Goal: Communication & Community: Participate in discussion

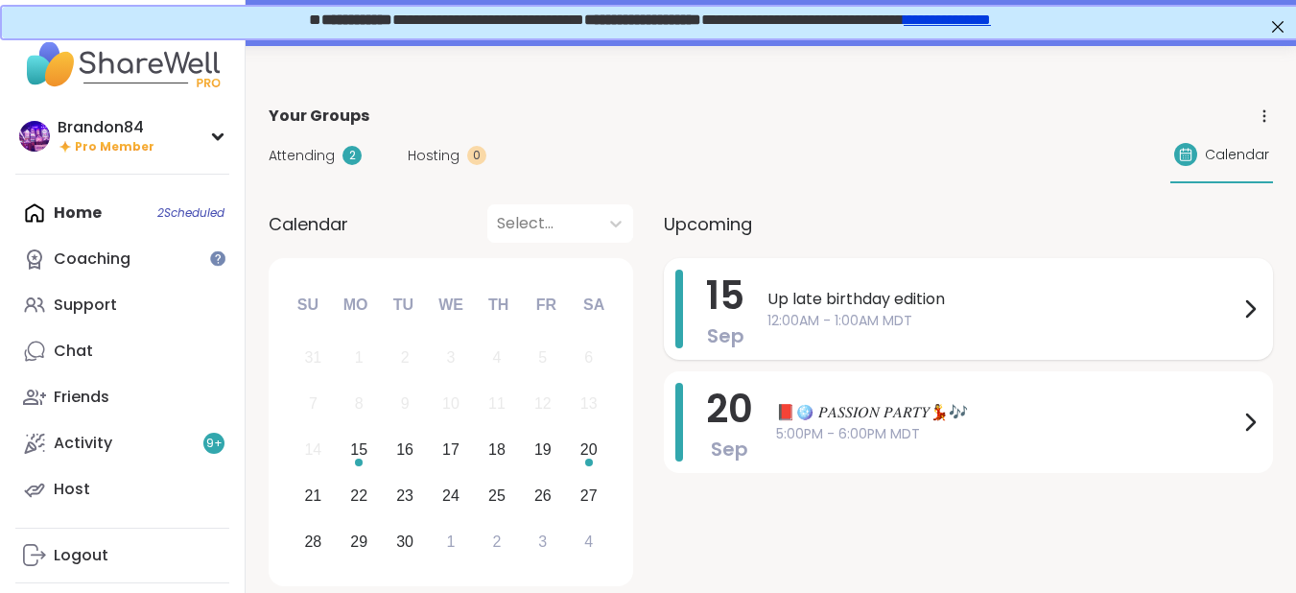
click at [1019, 317] on span "12:00AM - 1:00AM MDT" at bounding box center [1002, 321] width 471 height 20
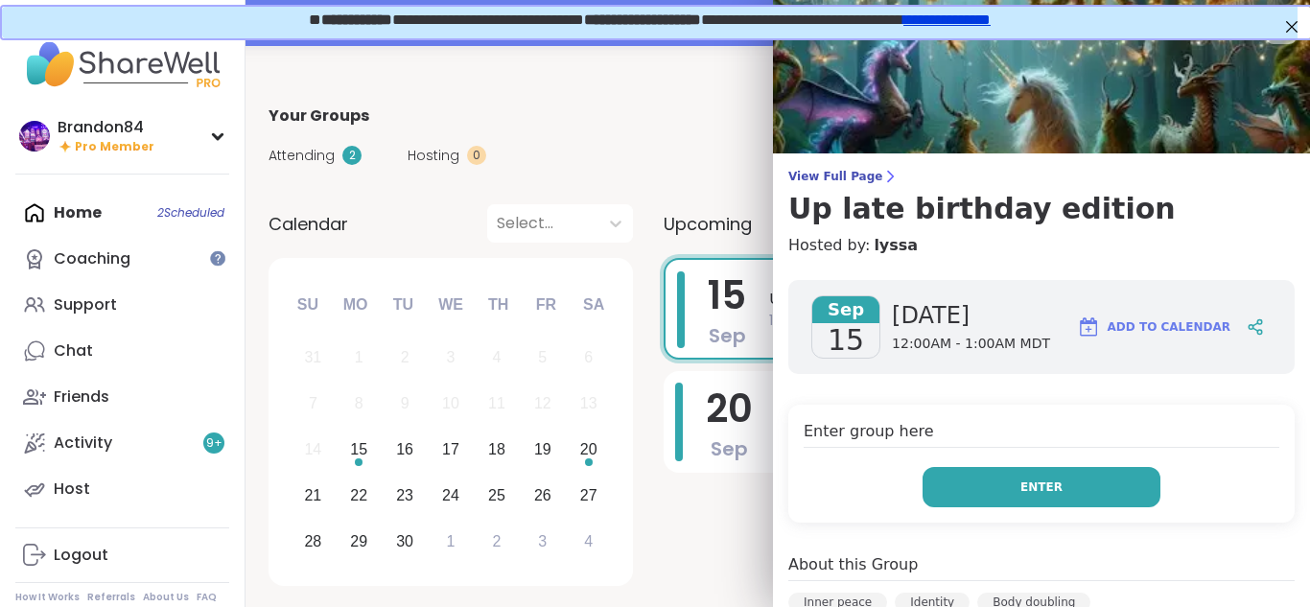
click at [1054, 489] on button "Enter" at bounding box center [1042, 487] width 238 height 40
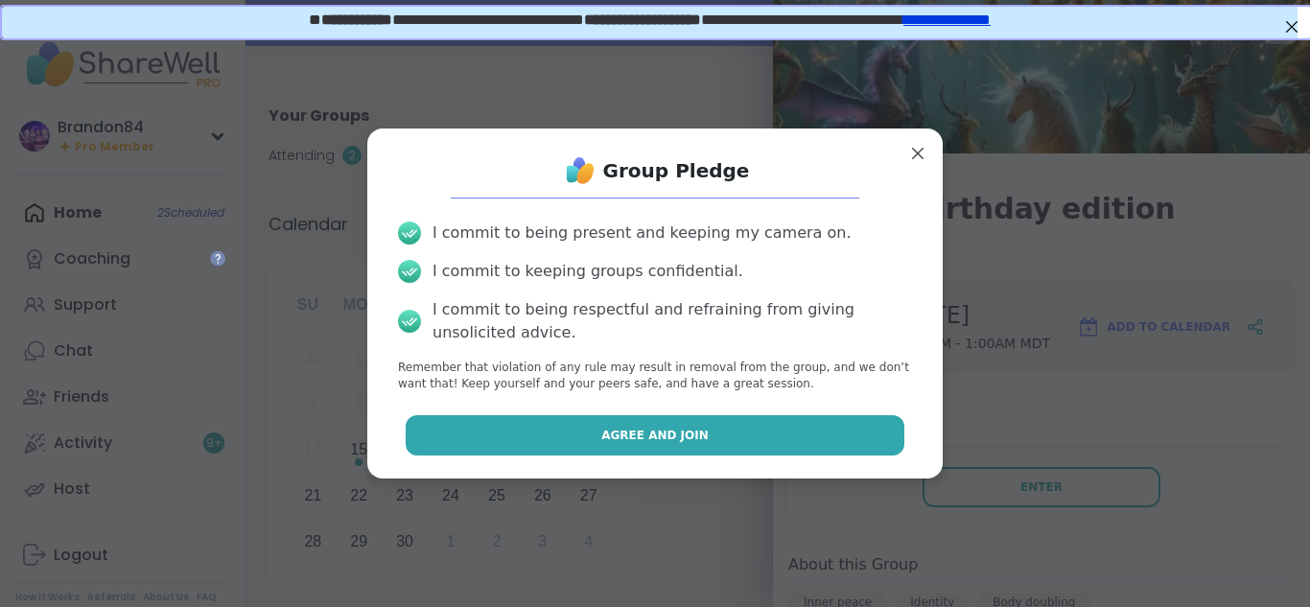
click at [645, 427] on span "Agree and Join" at bounding box center [654, 435] width 107 height 17
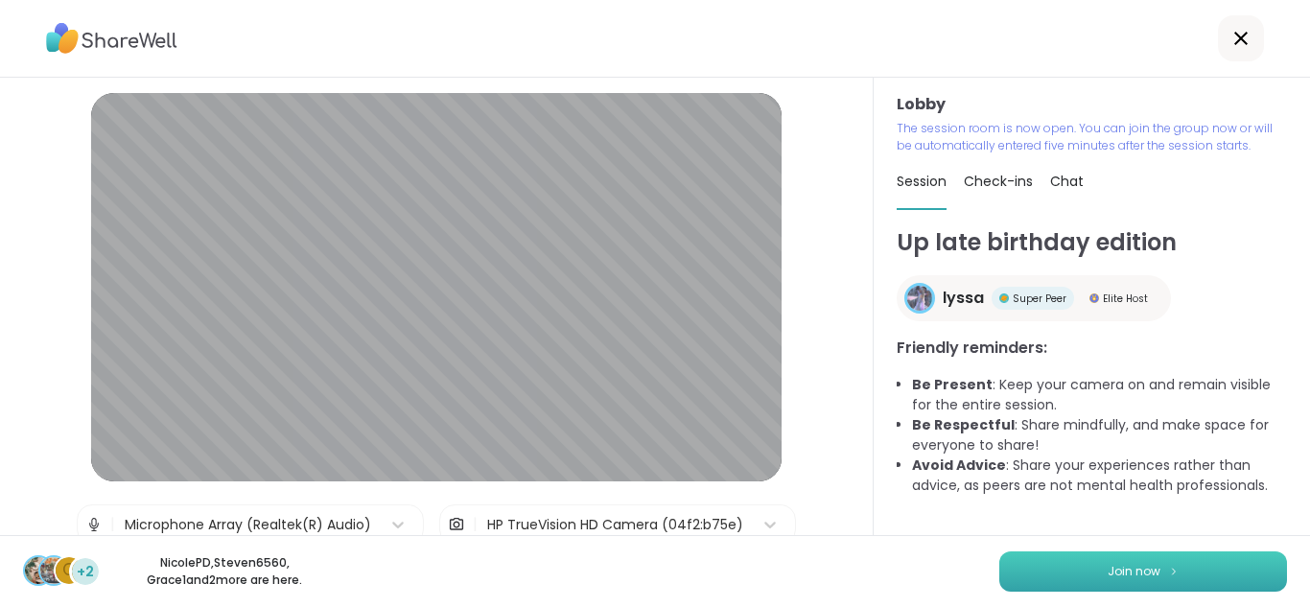
click at [1053, 566] on button "Join now" at bounding box center [1143, 571] width 288 height 40
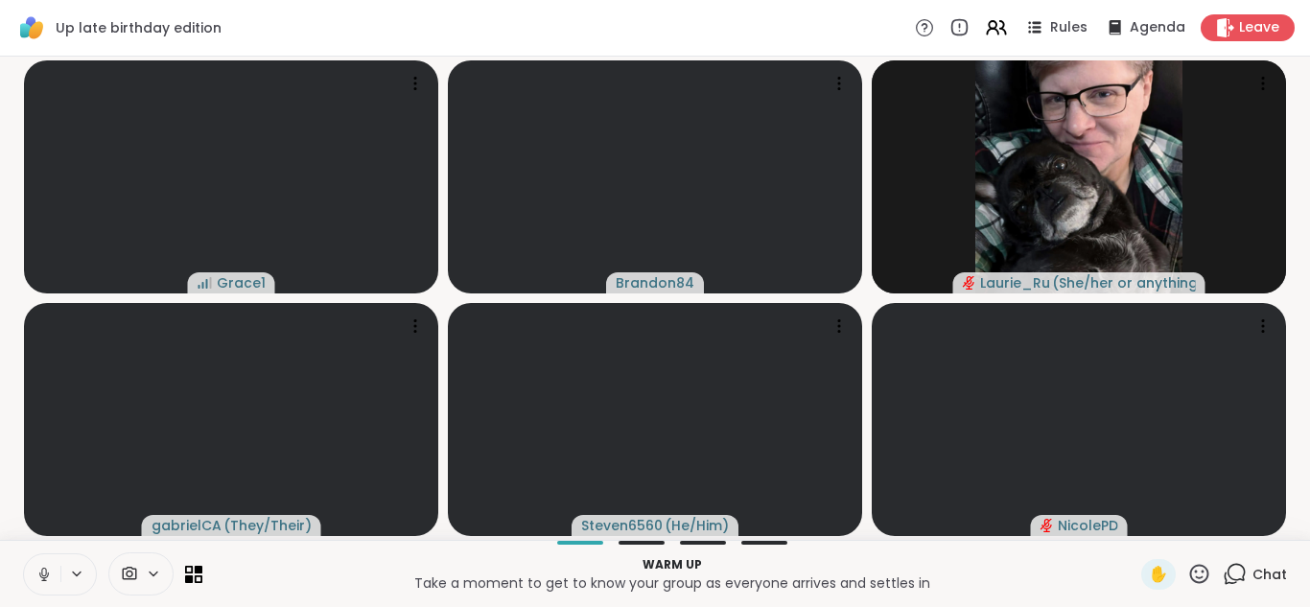
click at [40, 576] on icon at bounding box center [43, 574] width 17 height 17
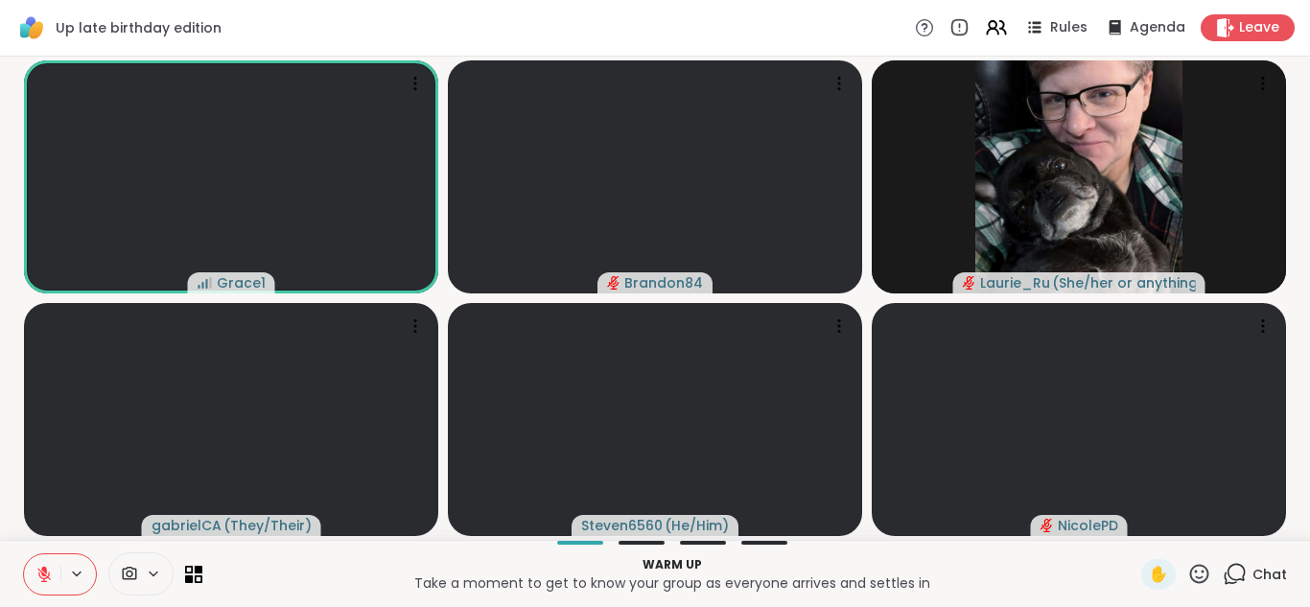
click at [40, 576] on icon at bounding box center [43, 574] width 13 height 13
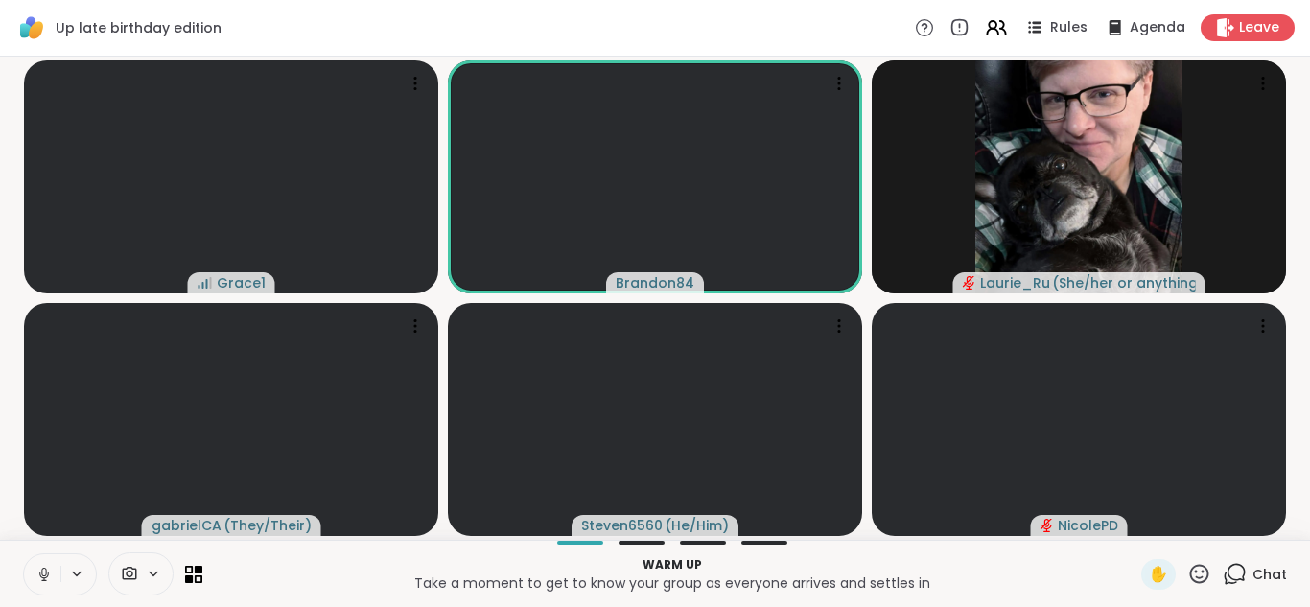
click at [40, 576] on icon at bounding box center [43, 574] width 17 height 17
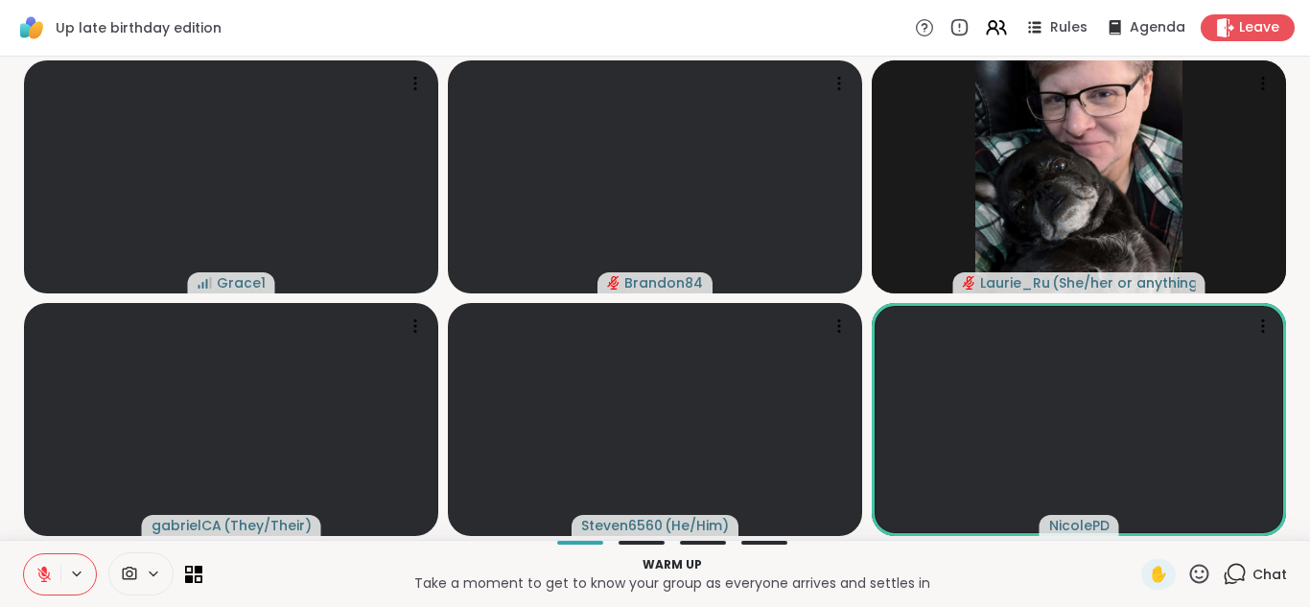
click at [40, 576] on icon at bounding box center [43, 574] width 13 height 13
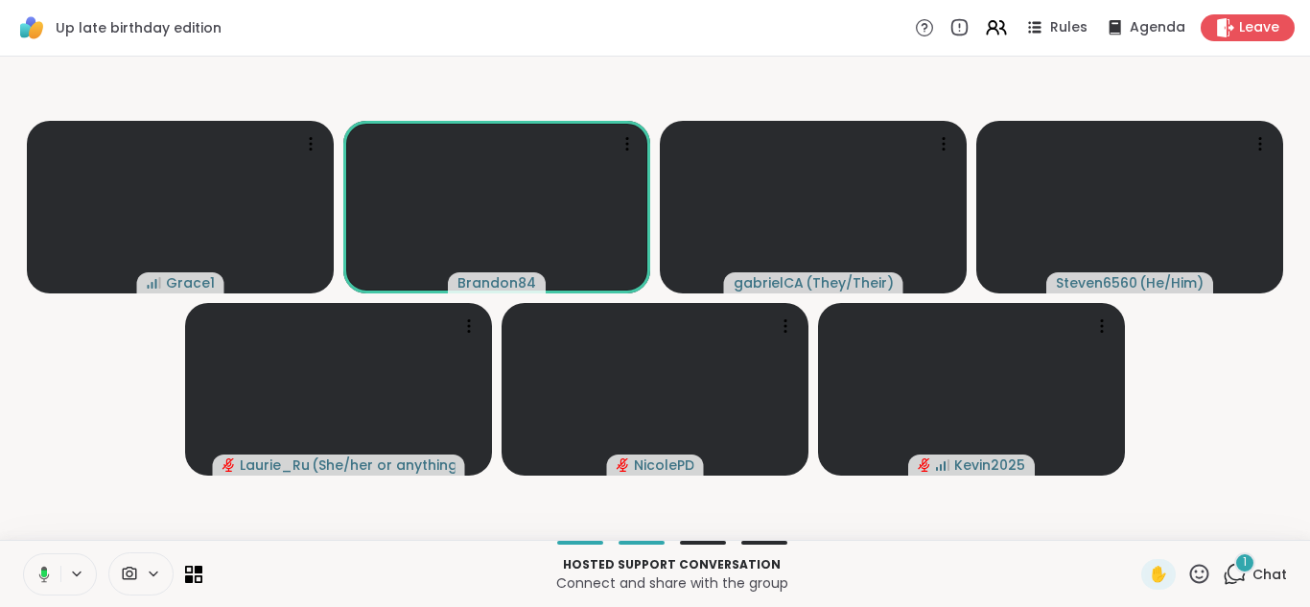
click at [40, 576] on icon at bounding box center [44, 574] width 11 height 16
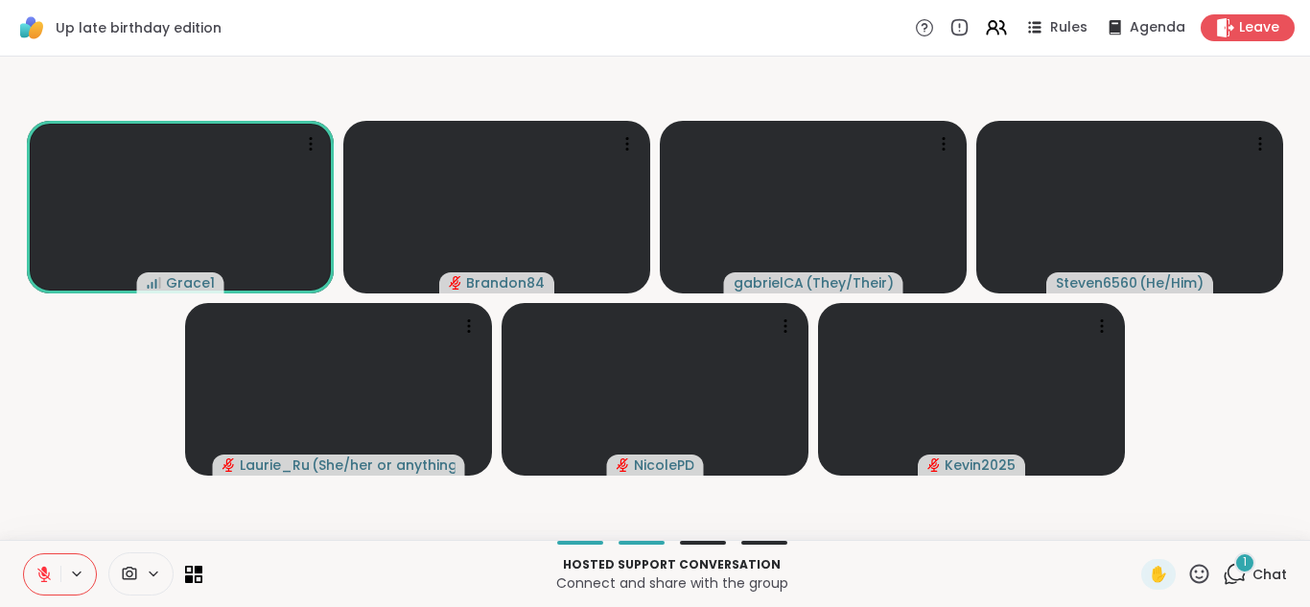
click at [40, 576] on icon at bounding box center [43, 574] width 13 height 13
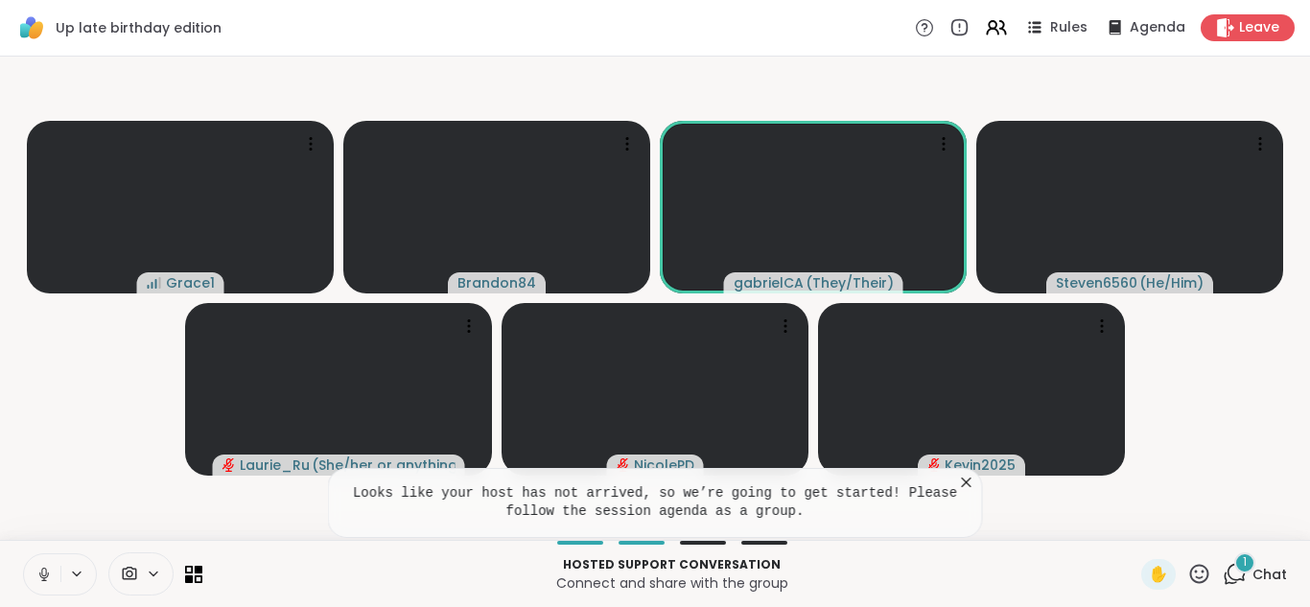
click at [40, 576] on icon at bounding box center [43, 574] width 17 height 17
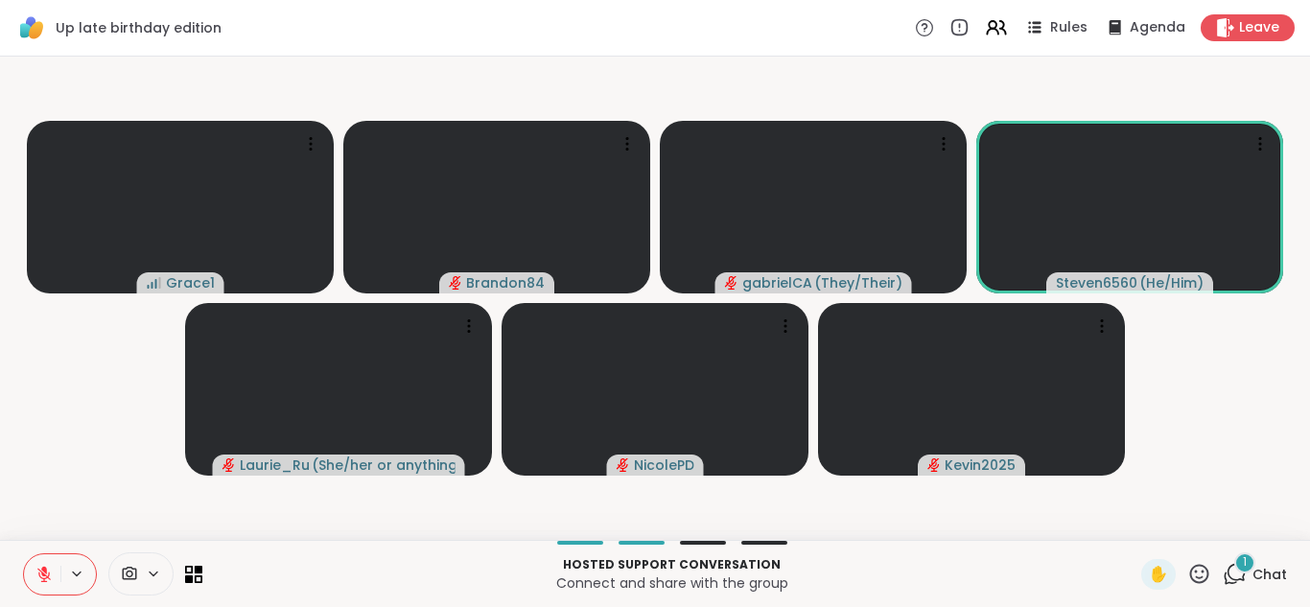
click at [40, 576] on icon at bounding box center [43, 574] width 13 height 13
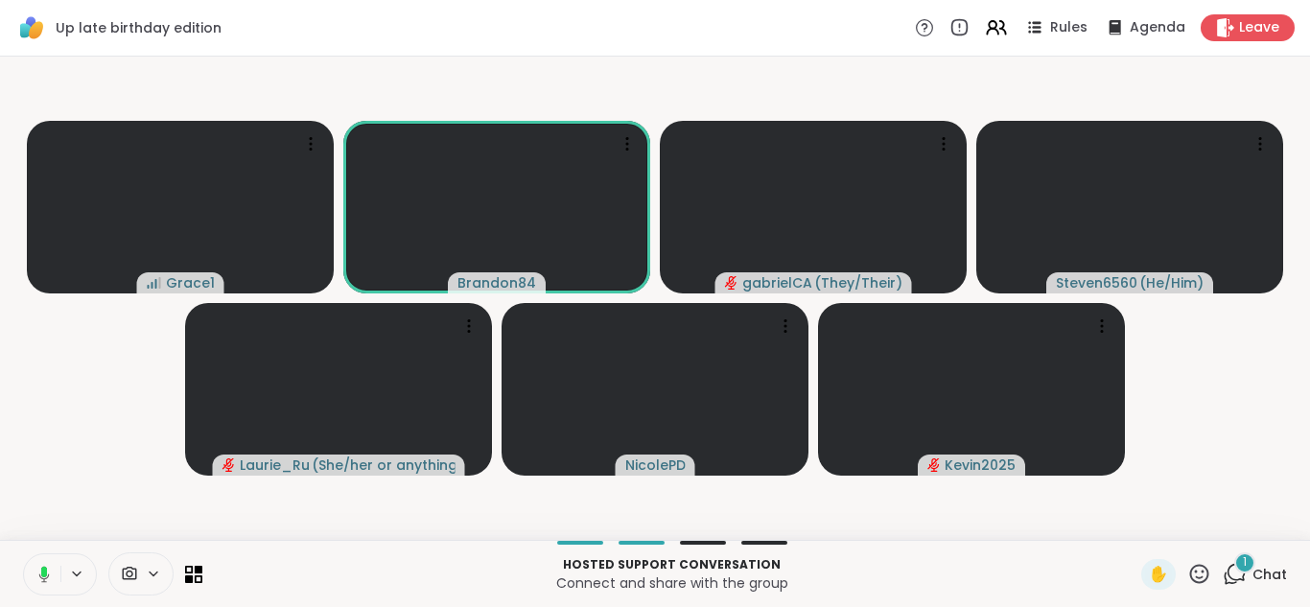
click at [40, 576] on icon at bounding box center [44, 574] width 11 height 16
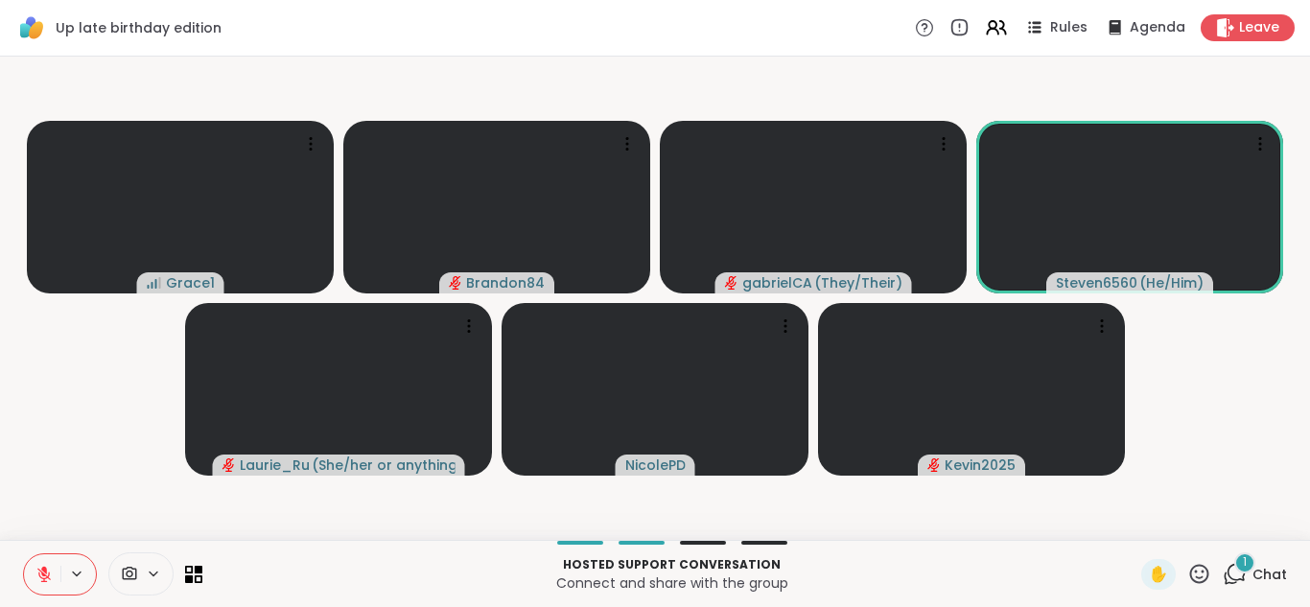
click at [1190, 576] on icon at bounding box center [1199, 573] width 19 height 19
click at [1126, 524] on div "❤️" at bounding box center [1143, 523] width 35 height 31
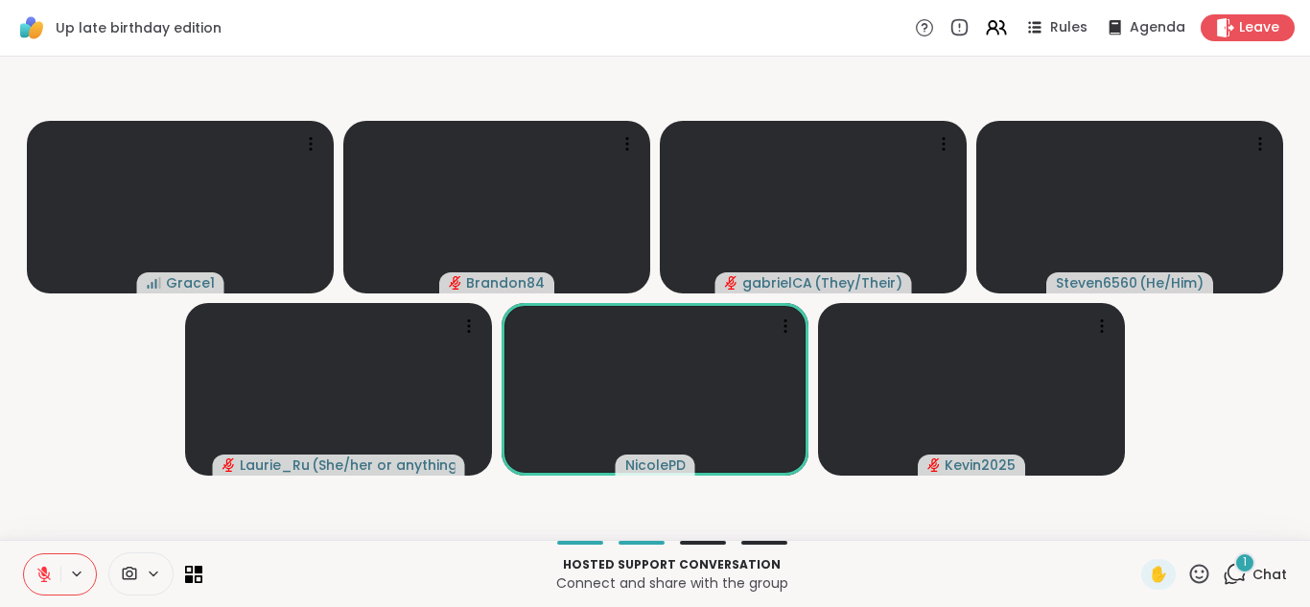
click at [58, 564] on button at bounding box center [42, 574] width 36 height 40
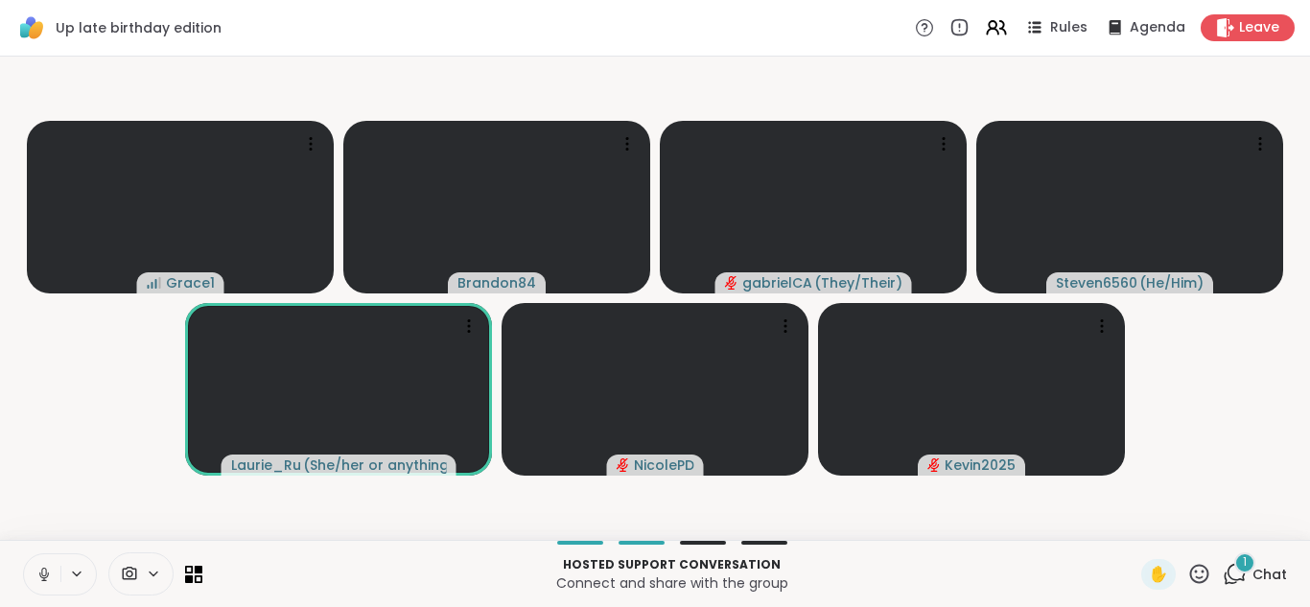
click at [48, 572] on icon at bounding box center [44, 575] width 10 height 6
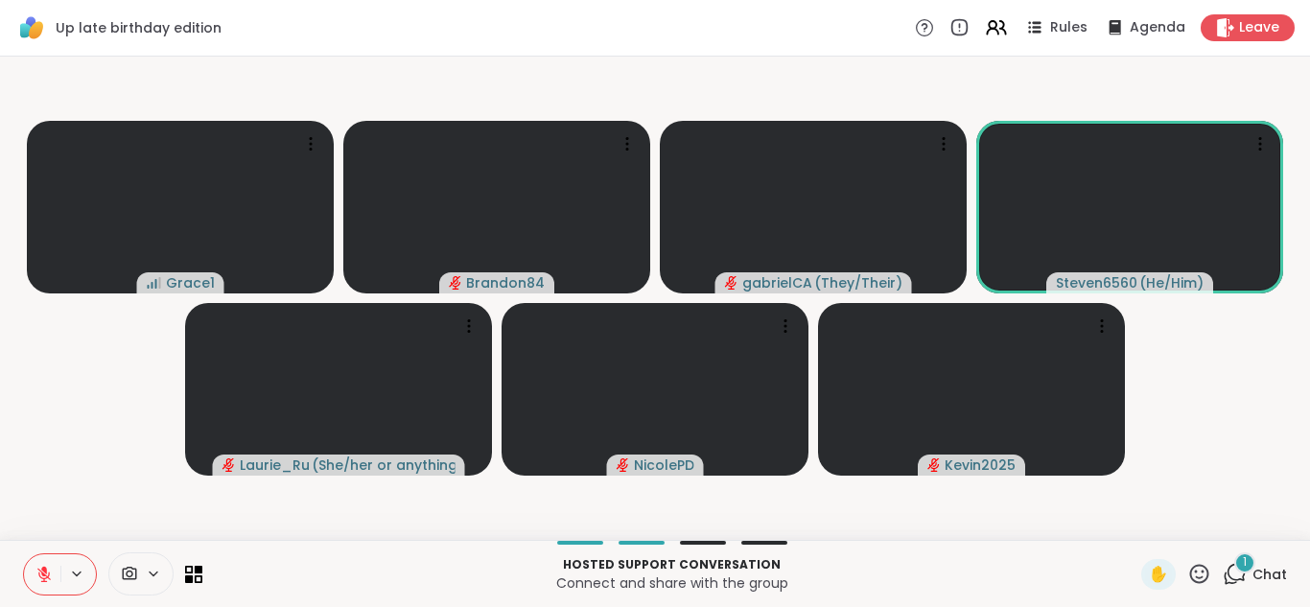
click at [24, 554] on button at bounding box center [42, 574] width 36 height 40
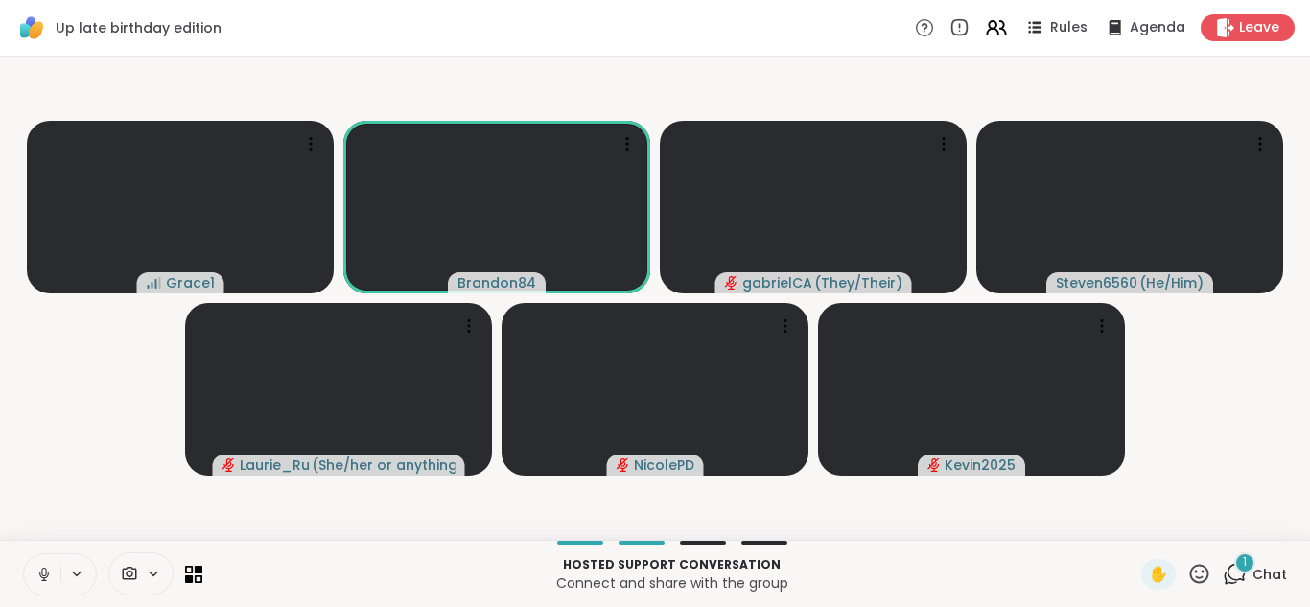
click at [24, 554] on button at bounding box center [42, 574] width 36 height 40
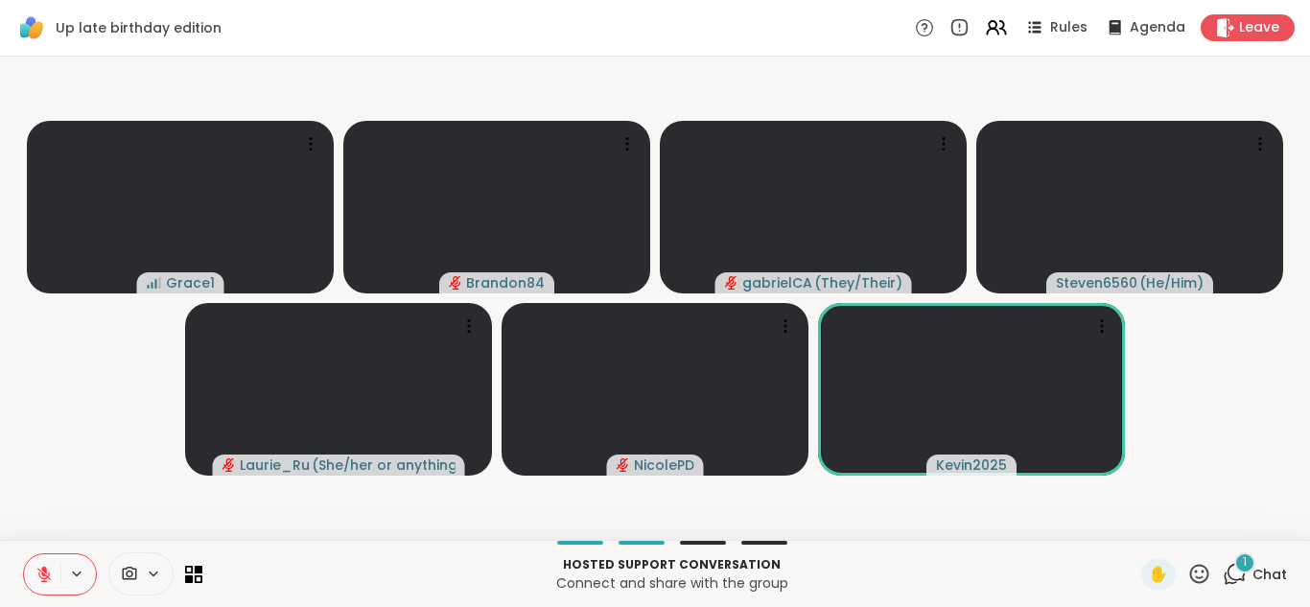
click at [1234, 568] on div "1" at bounding box center [1244, 562] width 21 height 21
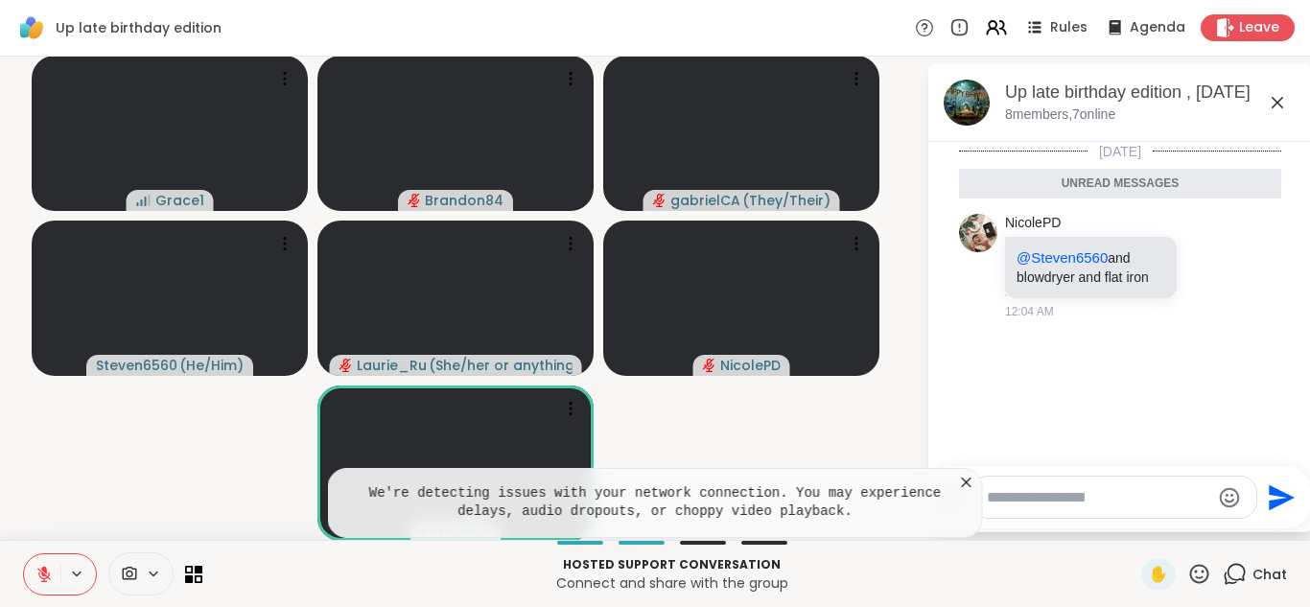
click at [1226, 568] on icon at bounding box center [1235, 574] width 24 height 24
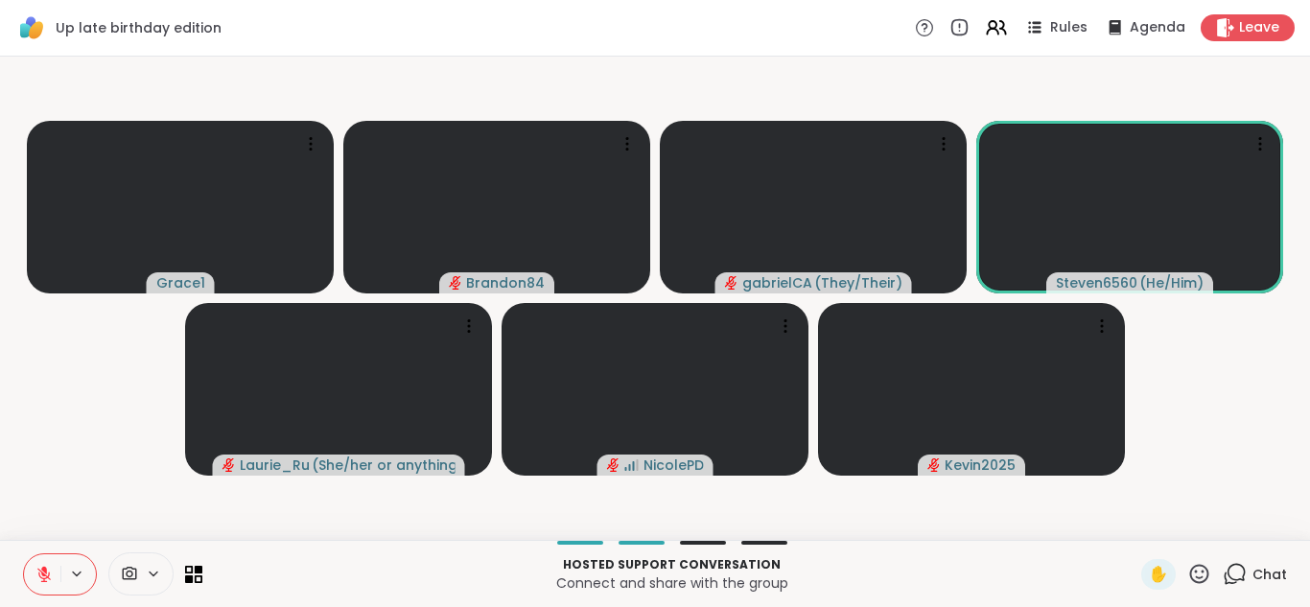
click at [46, 572] on icon at bounding box center [44, 570] width 6 height 8
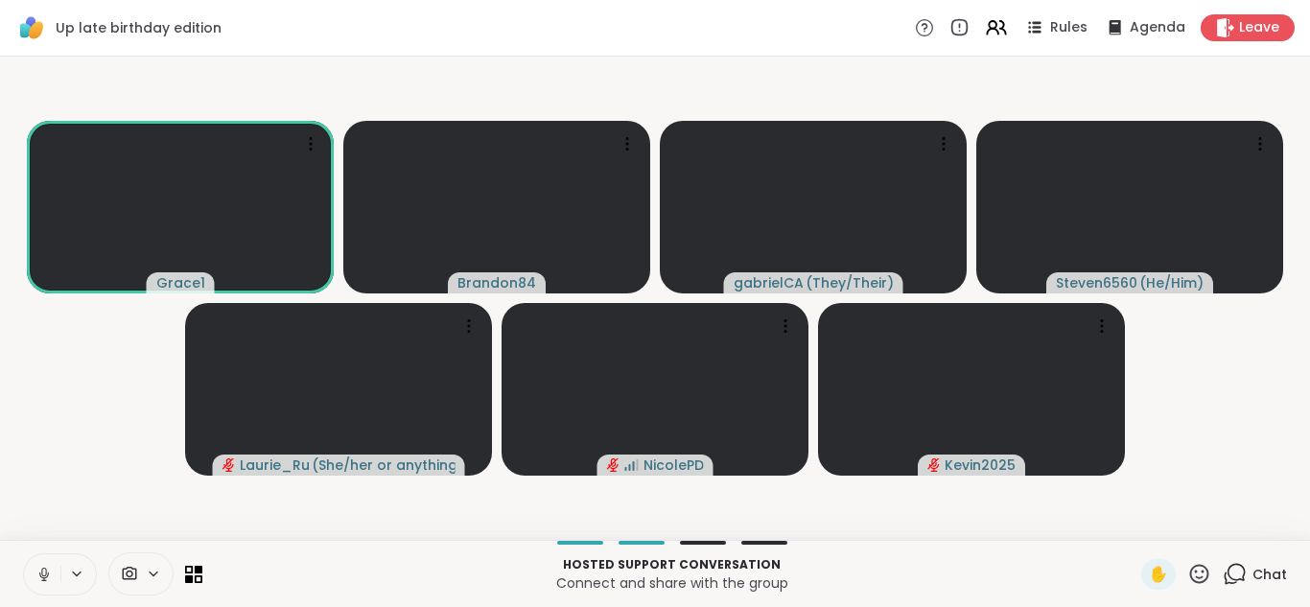
click at [24, 554] on button at bounding box center [42, 574] width 36 height 40
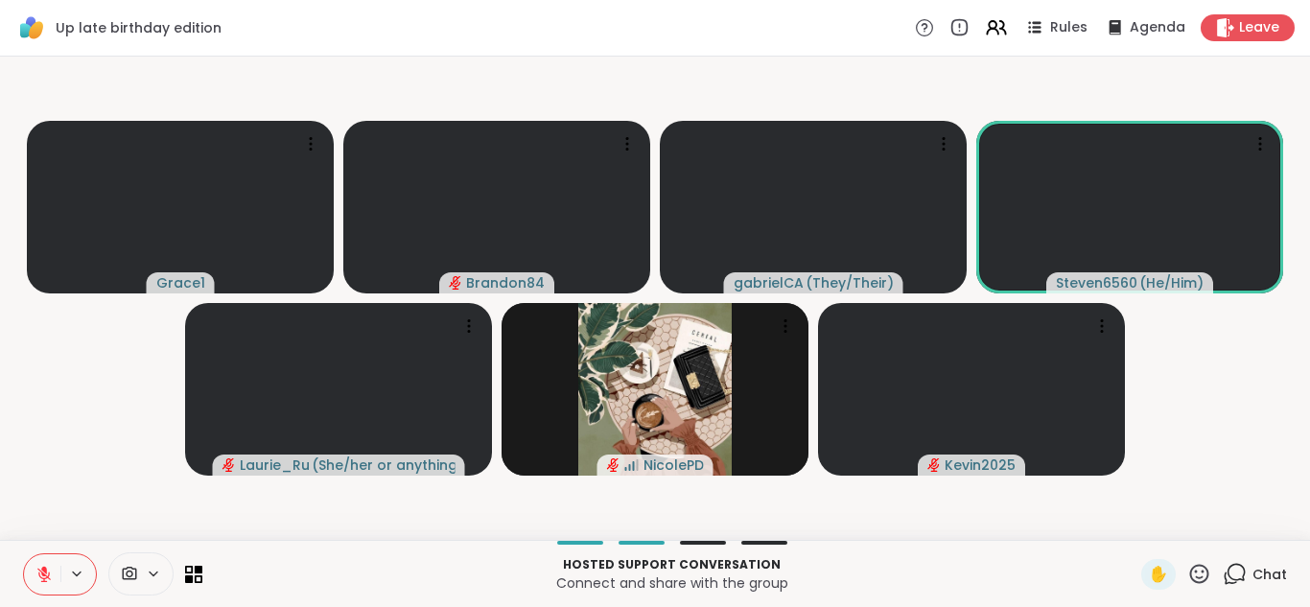
click at [46, 572] on icon at bounding box center [44, 570] width 6 height 8
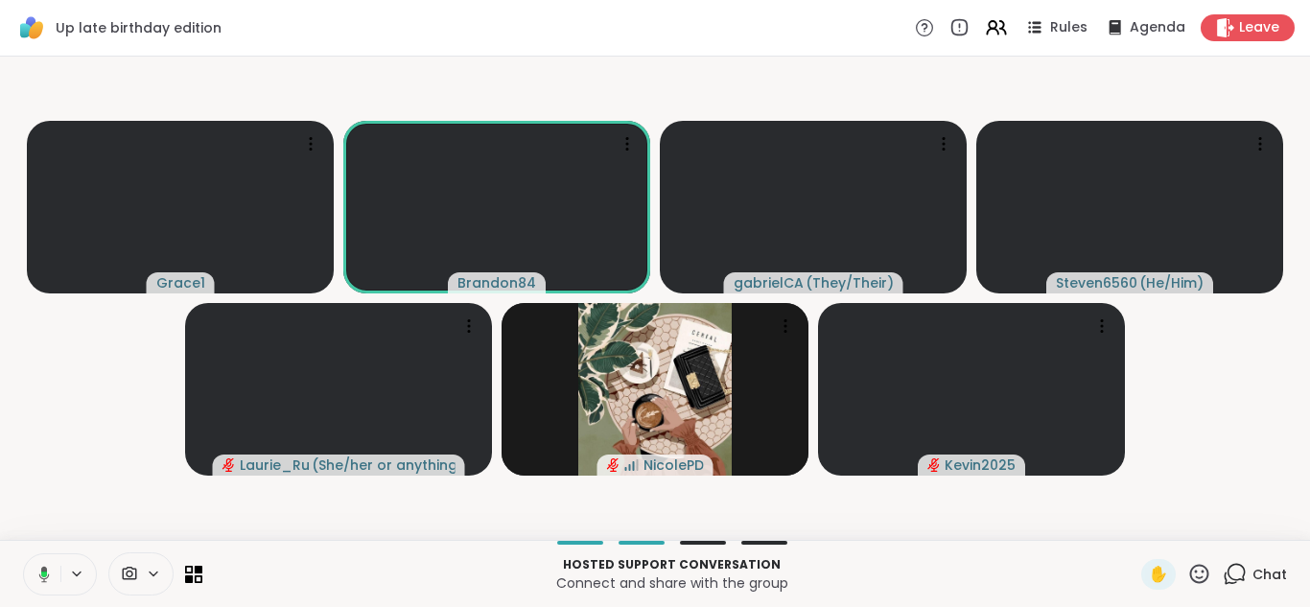
click at [46, 572] on icon at bounding box center [44, 575] width 6 height 6
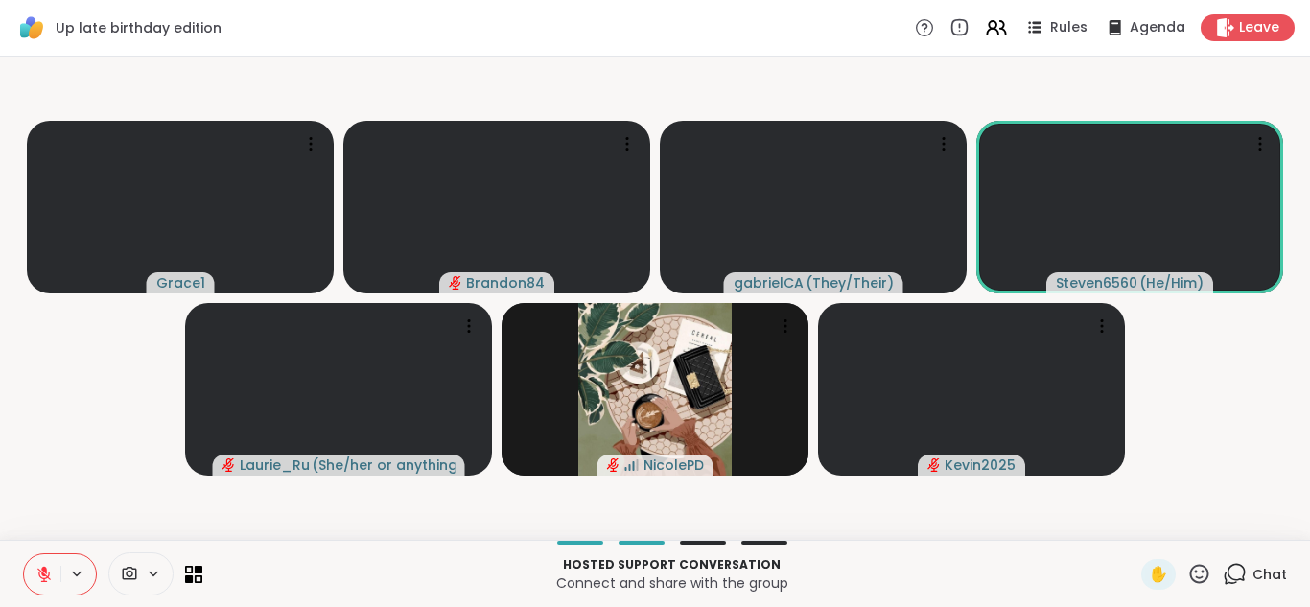
click at [46, 572] on icon at bounding box center [44, 570] width 6 height 8
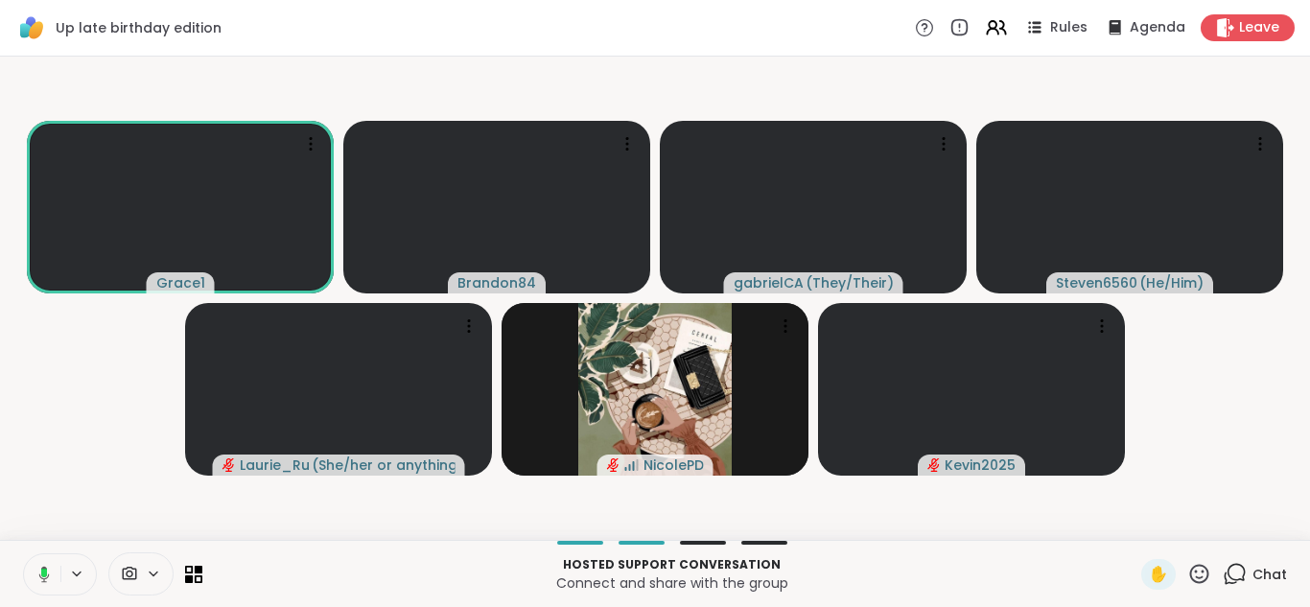
click at [46, 572] on rect at bounding box center [44, 573] width 6 height 9
click at [46, 572] on icon at bounding box center [44, 570] width 6 height 8
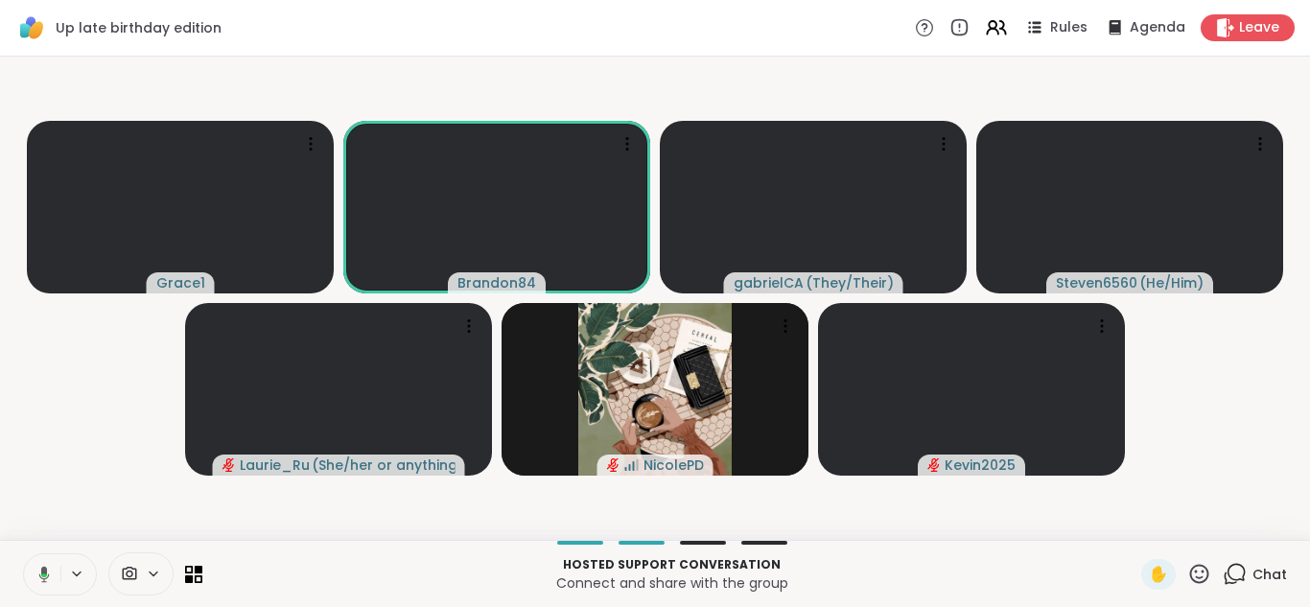
click at [46, 572] on icon at bounding box center [44, 574] width 11 height 16
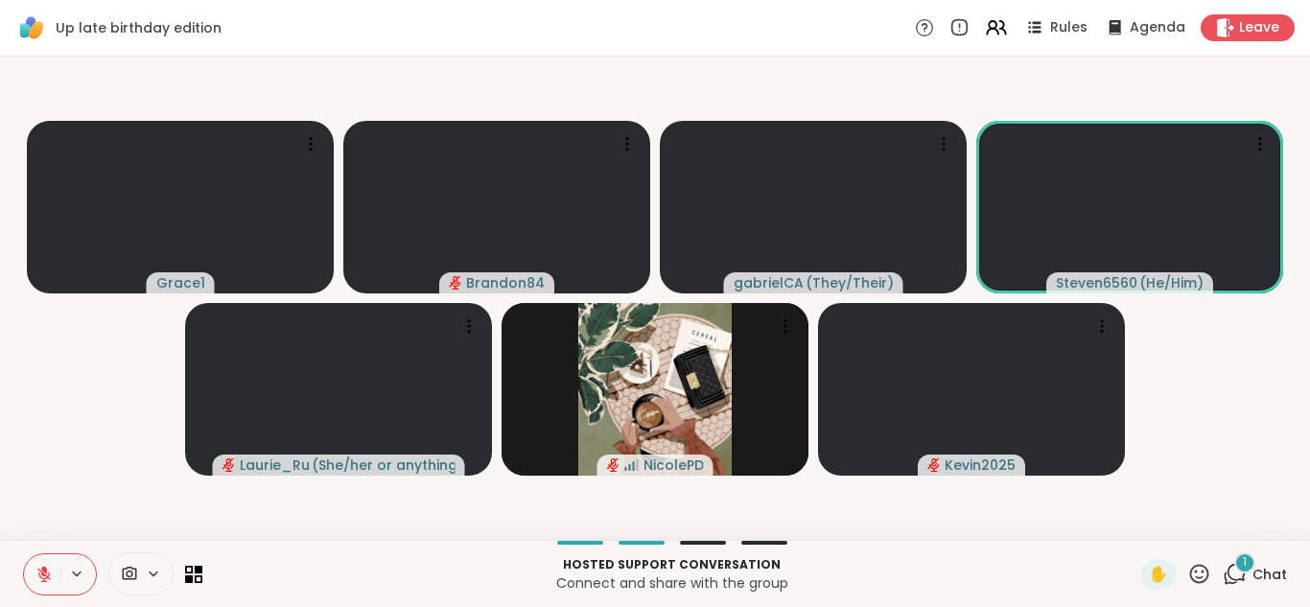
click at [46, 572] on icon at bounding box center [44, 570] width 6 height 8
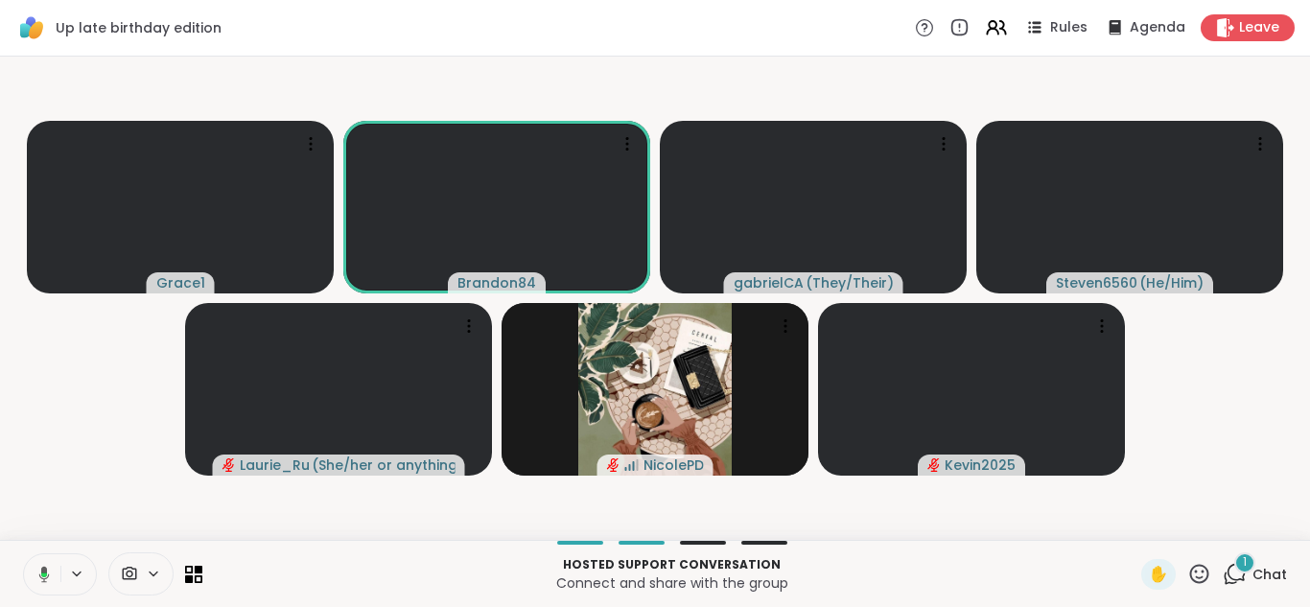
click at [46, 572] on icon at bounding box center [44, 574] width 11 height 16
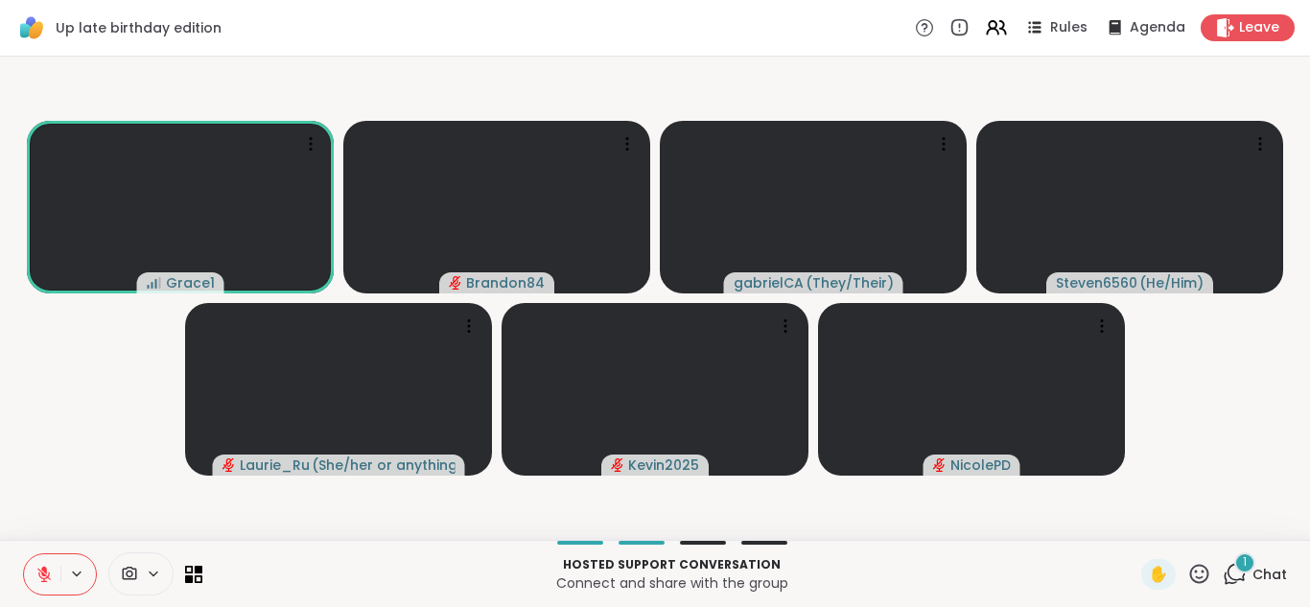
click at [46, 572] on icon at bounding box center [44, 570] width 6 height 8
click at [46, 572] on icon at bounding box center [43, 572] width 5 height 9
click at [1234, 572] on div "1" at bounding box center [1244, 562] width 21 height 21
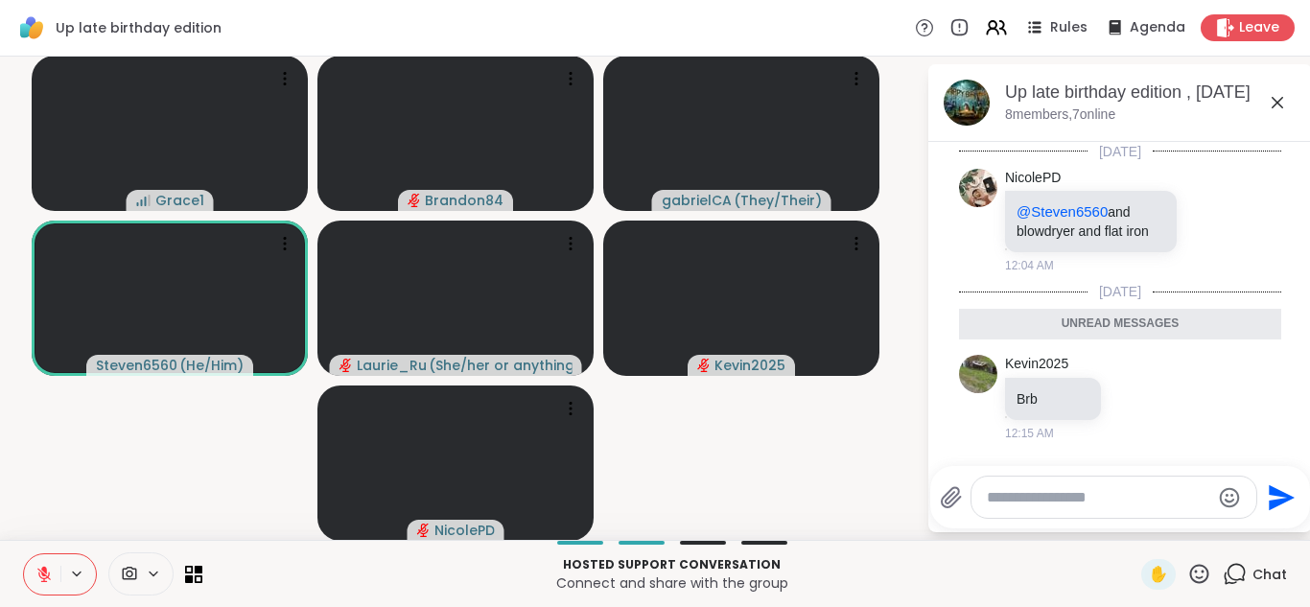
click at [35, 565] on button at bounding box center [42, 574] width 36 height 40
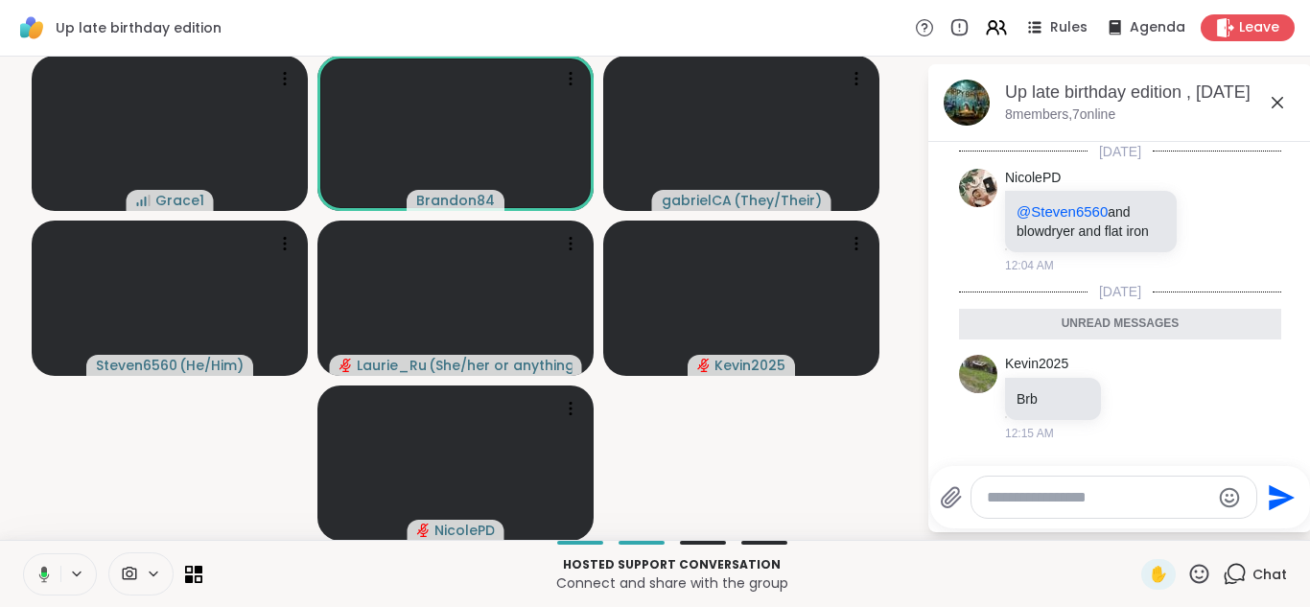
click at [35, 566] on icon at bounding box center [41, 574] width 17 height 17
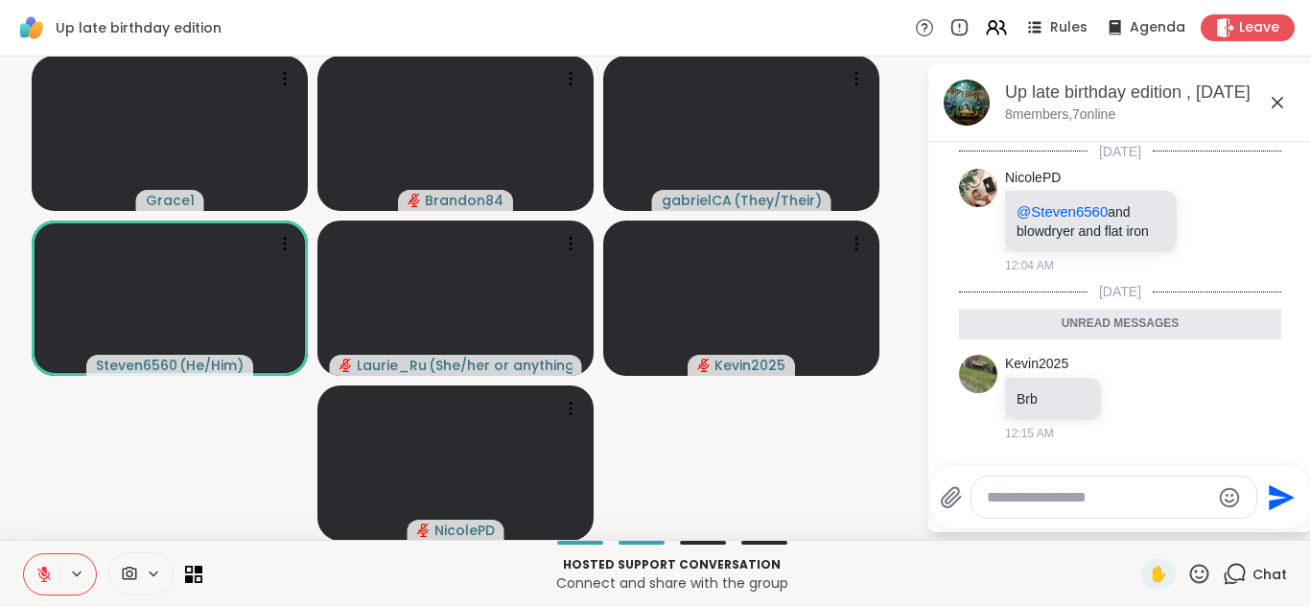
click at [35, 565] on button at bounding box center [42, 574] width 36 height 40
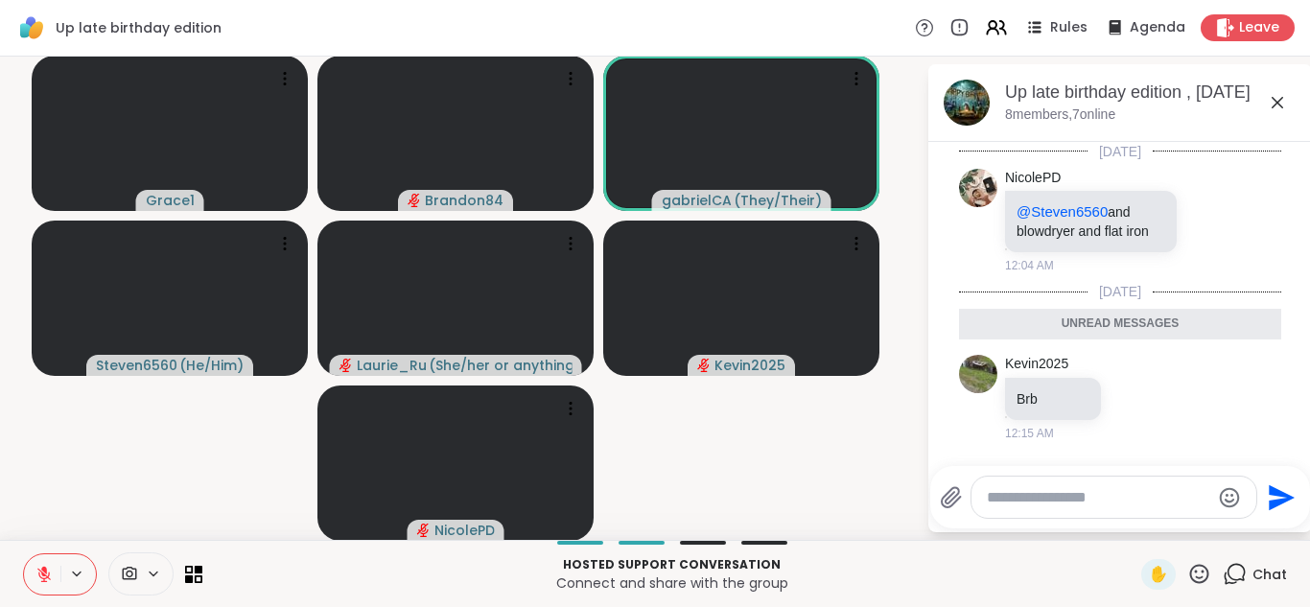
click at [35, 565] on button at bounding box center [42, 574] width 36 height 40
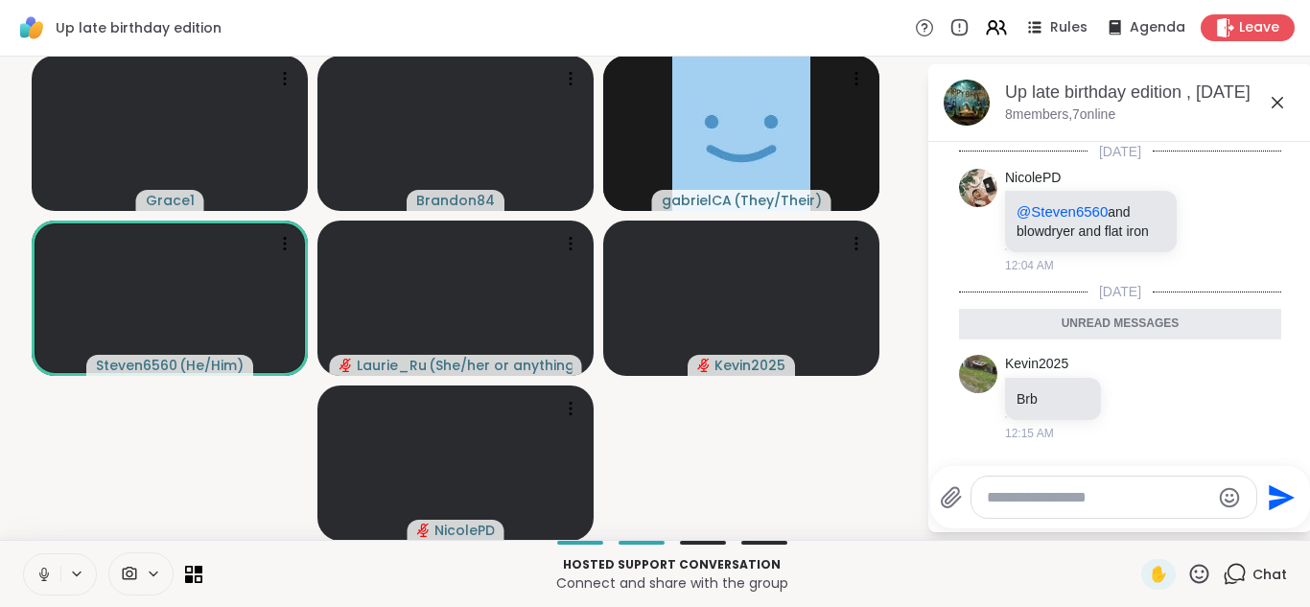
click at [35, 565] on button at bounding box center [42, 574] width 36 height 40
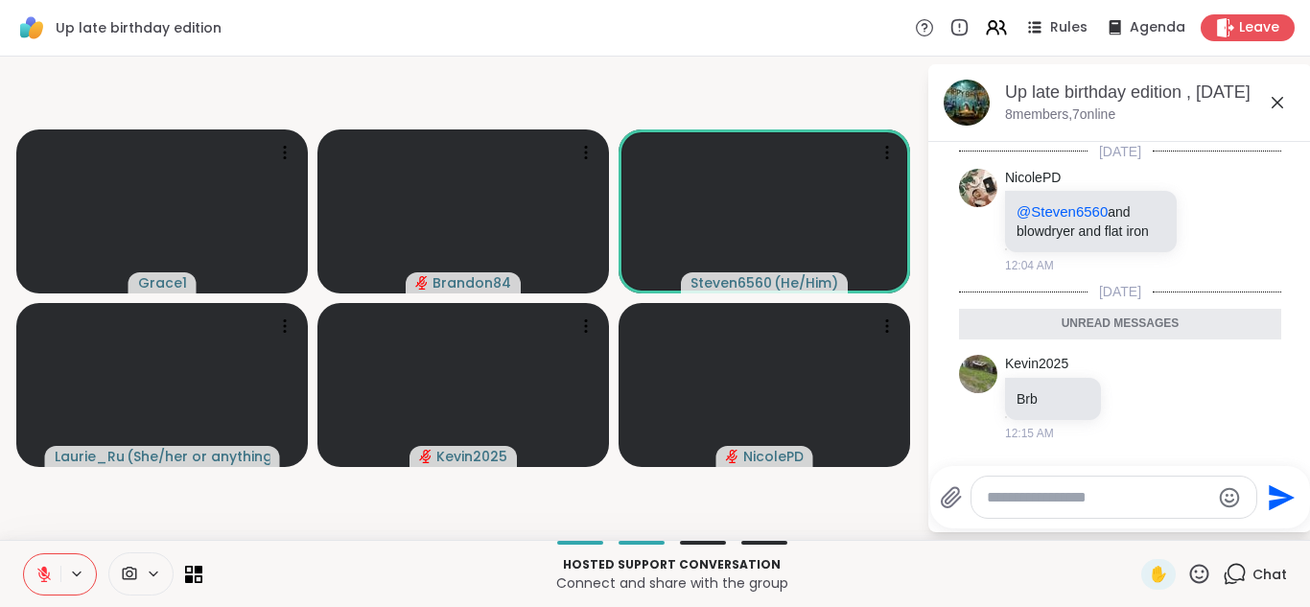
click at [35, 565] on button at bounding box center [42, 574] width 36 height 40
click at [24, 554] on button at bounding box center [42, 574] width 36 height 40
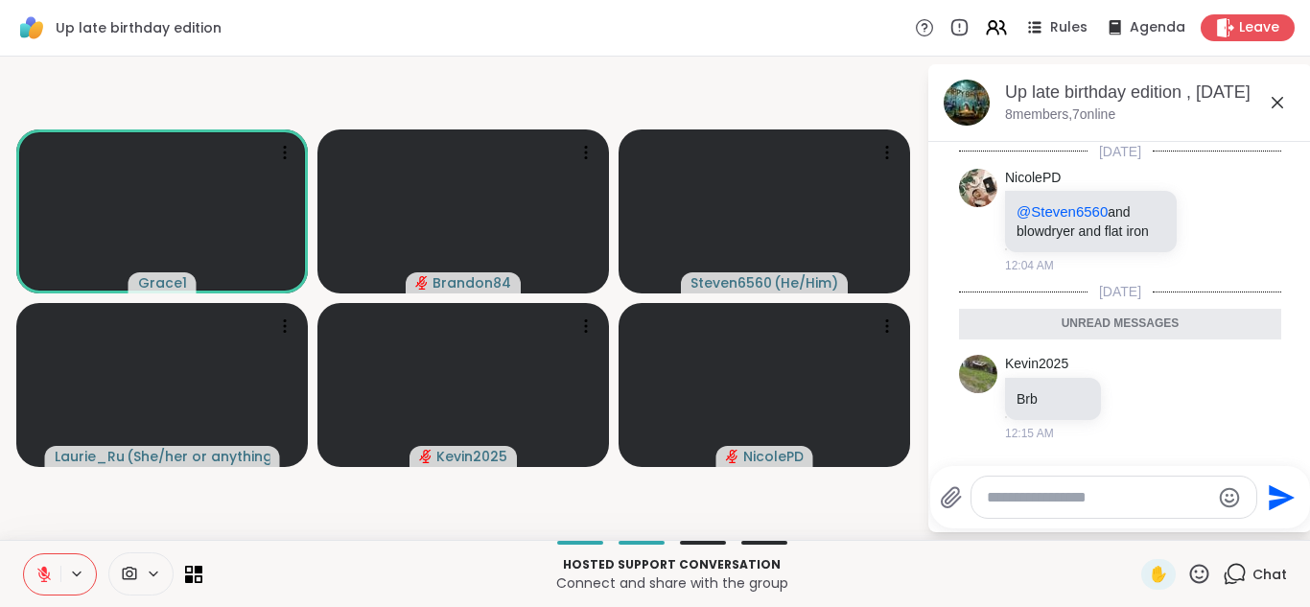
click at [37, 566] on icon at bounding box center [43, 574] width 17 height 17
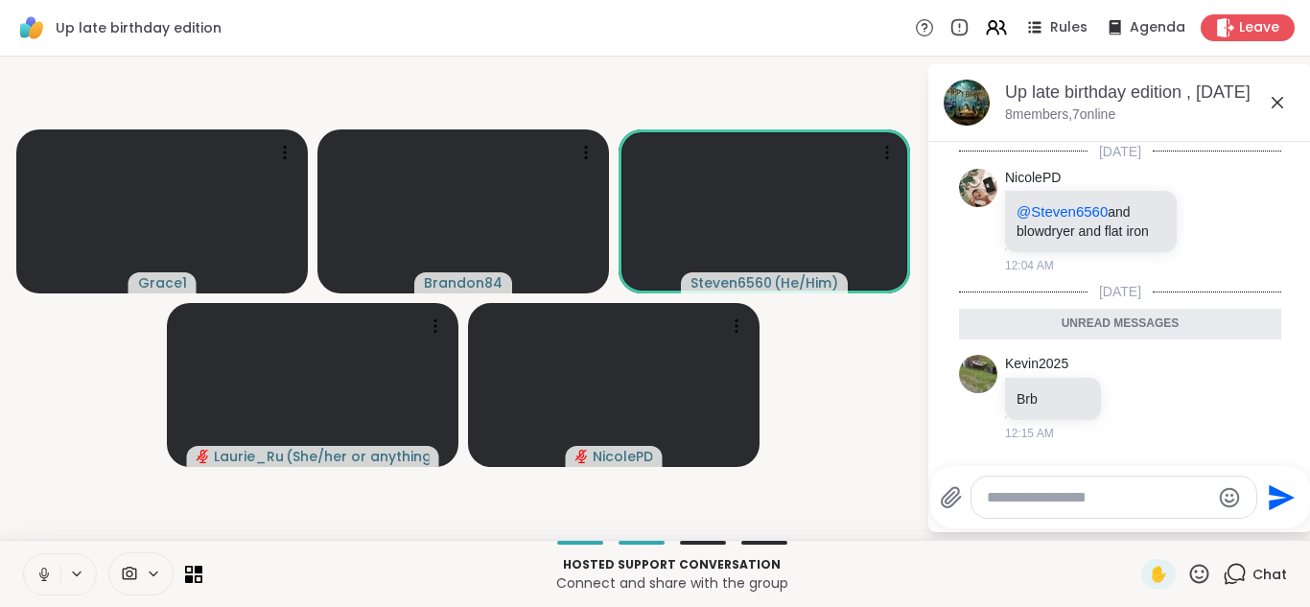
click at [37, 566] on icon at bounding box center [43, 574] width 17 height 17
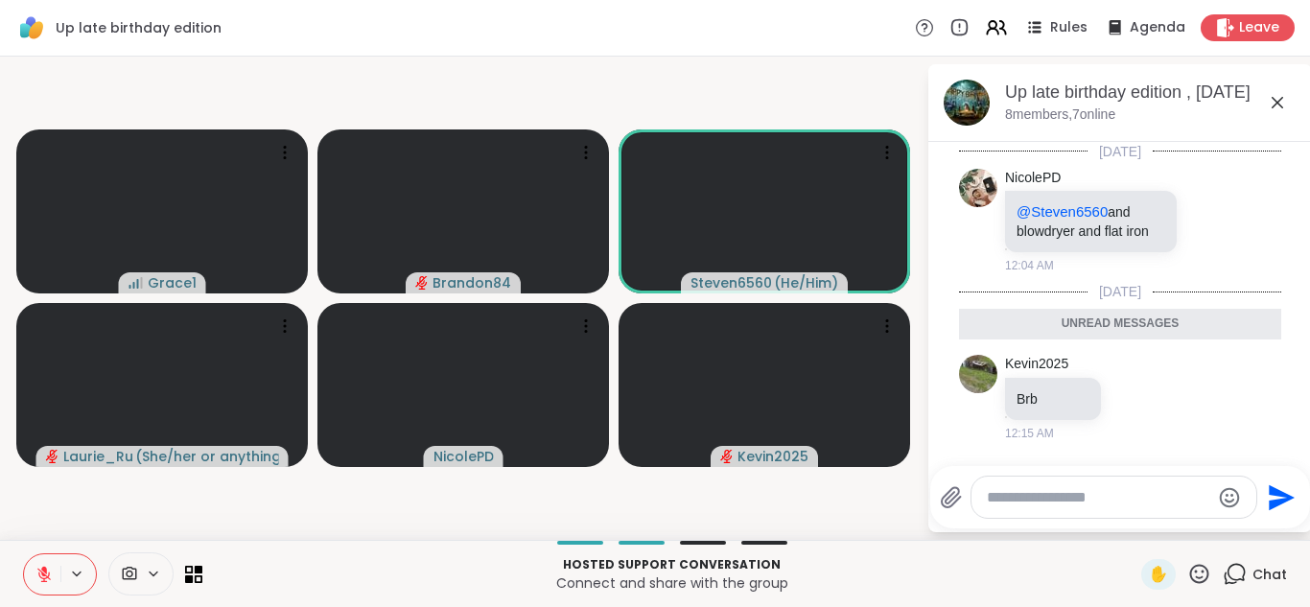
click at [37, 566] on icon at bounding box center [43, 574] width 17 height 17
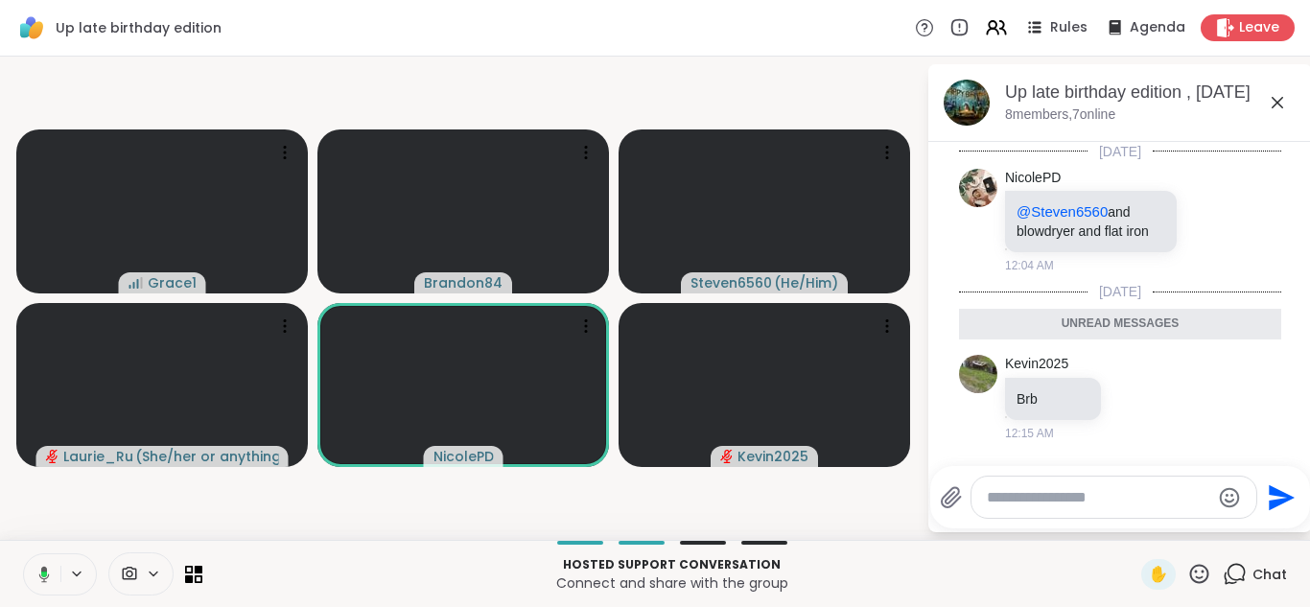
click at [37, 566] on icon at bounding box center [41, 574] width 17 height 17
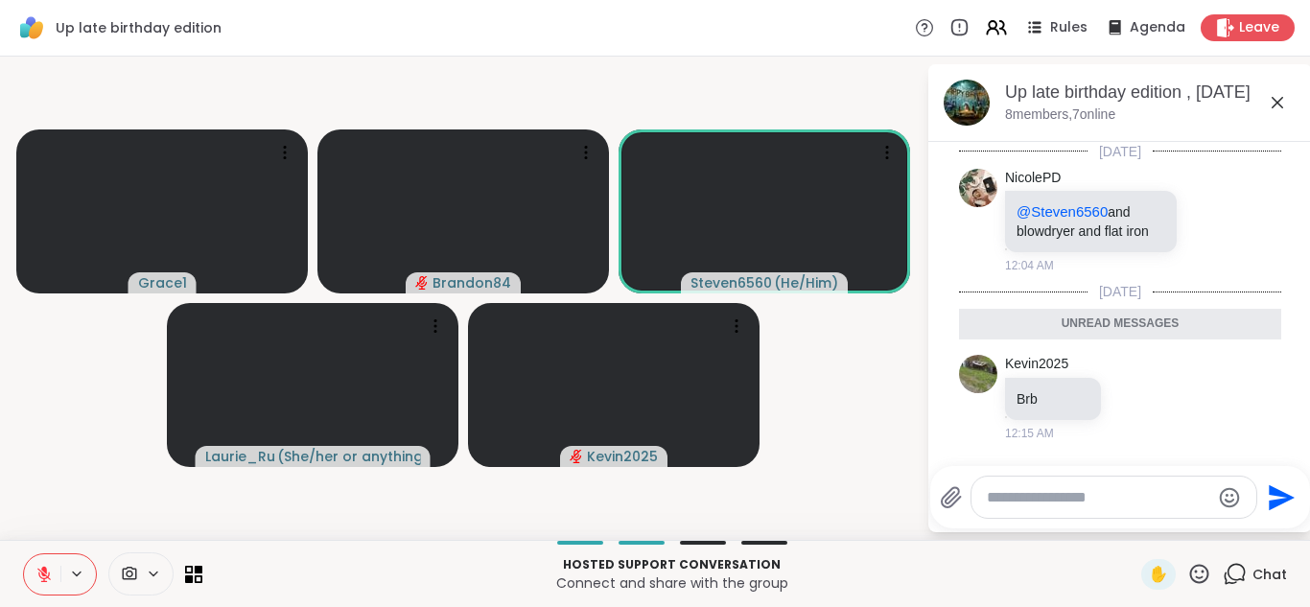
click at [37, 566] on icon at bounding box center [43, 574] width 17 height 17
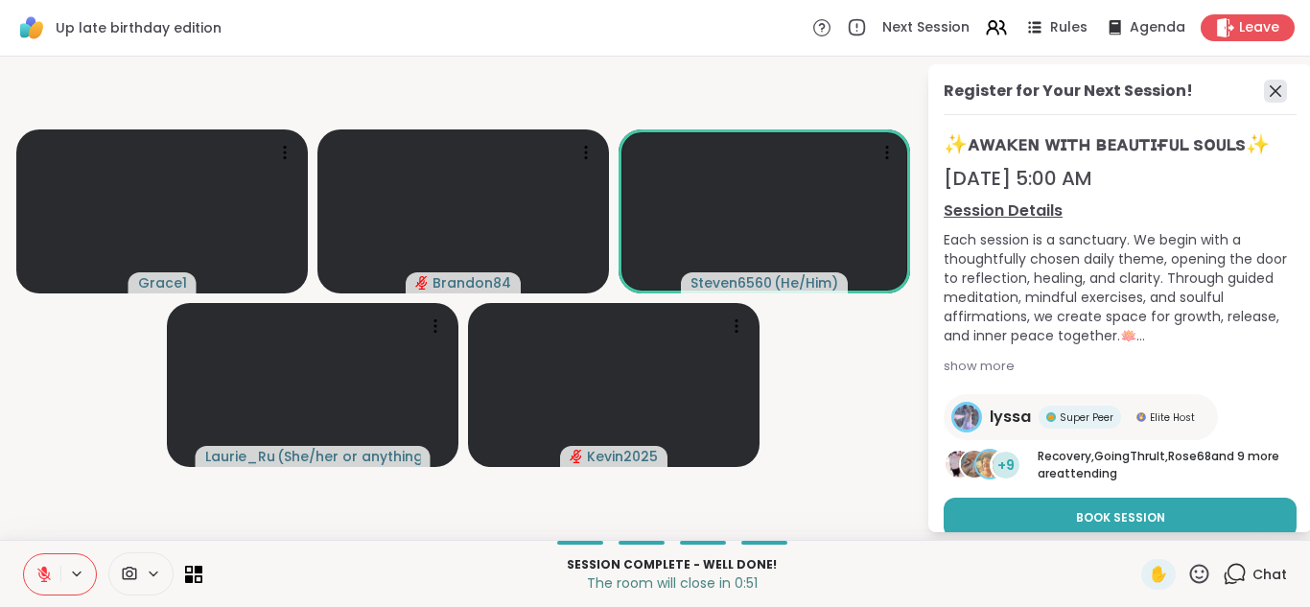
click at [1264, 98] on icon at bounding box center [1275, 91] width 23 height 23
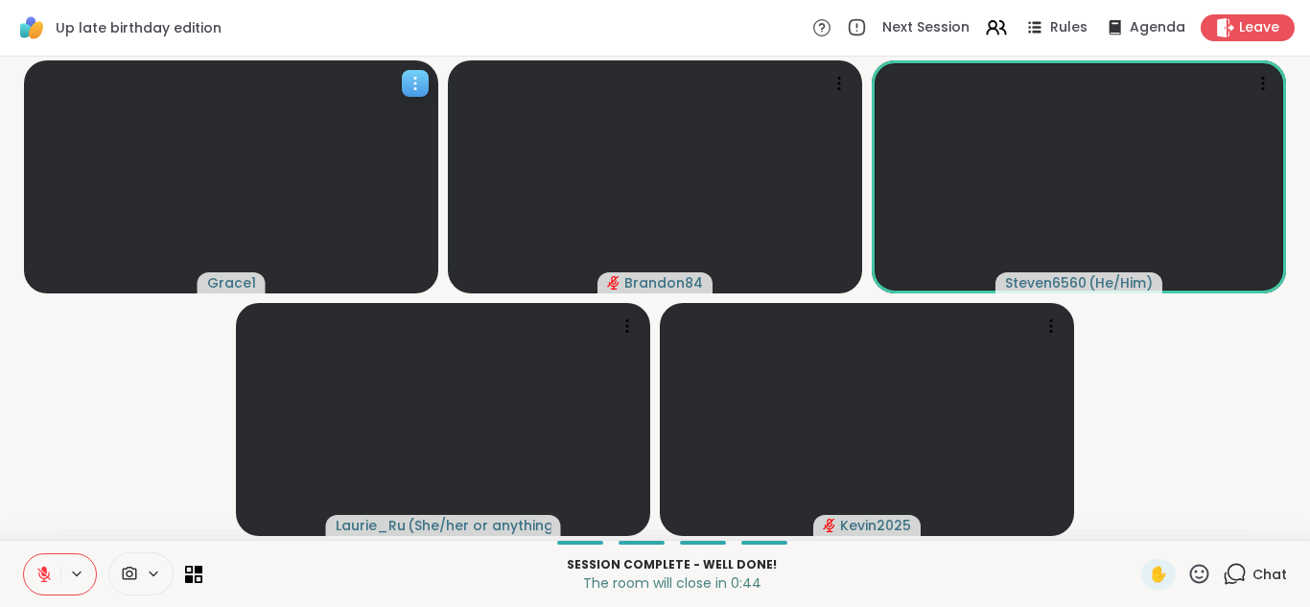
click at [409, 89] on icon at bounding box center [415, 83] width 19 height 19
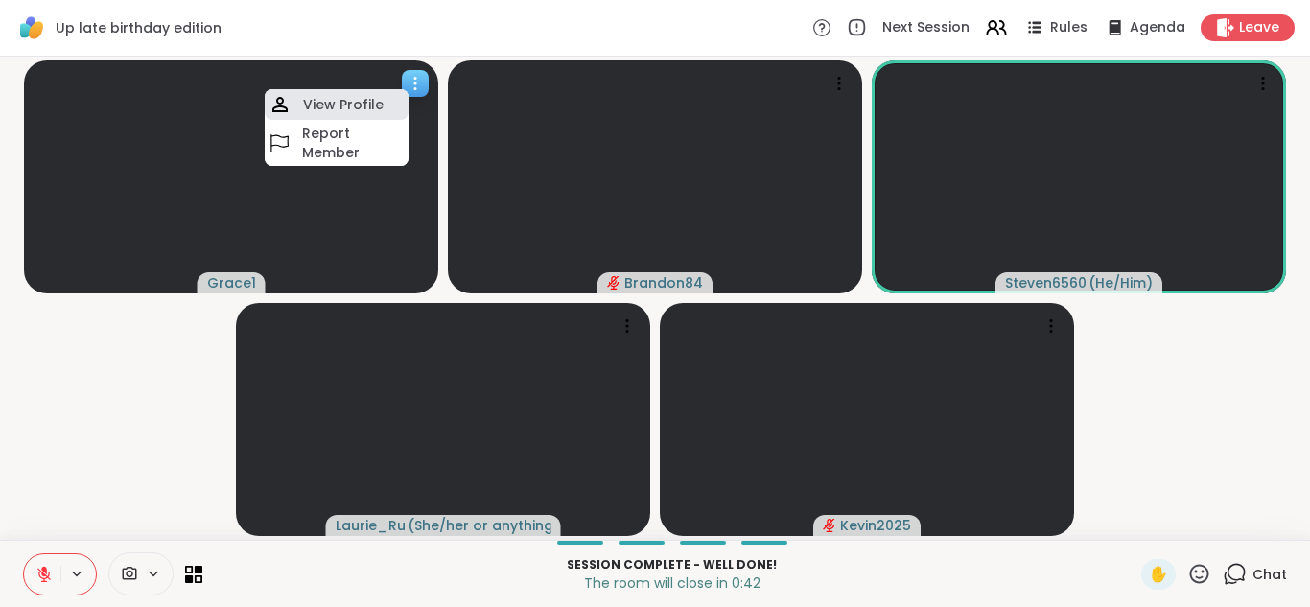
click at [371, 107] on h4 "View Profile" at bounding box center [343, 104] width 81 height 19
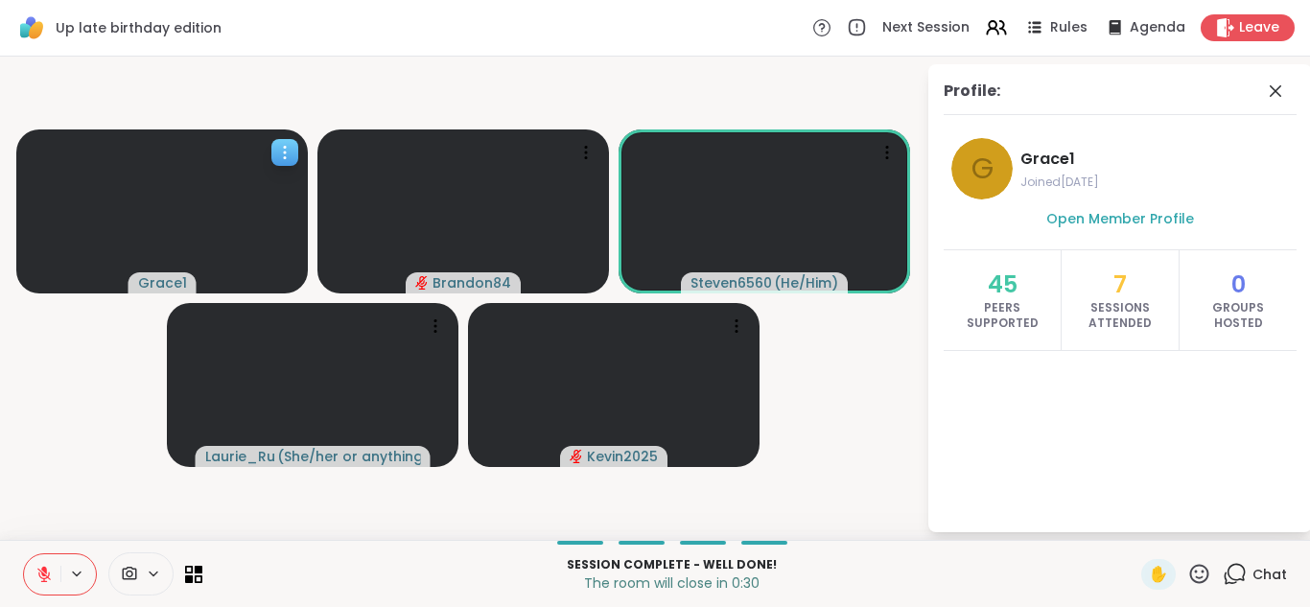
click at [278, 143] on icon at bounding box center [284, 152] width 19 height 19
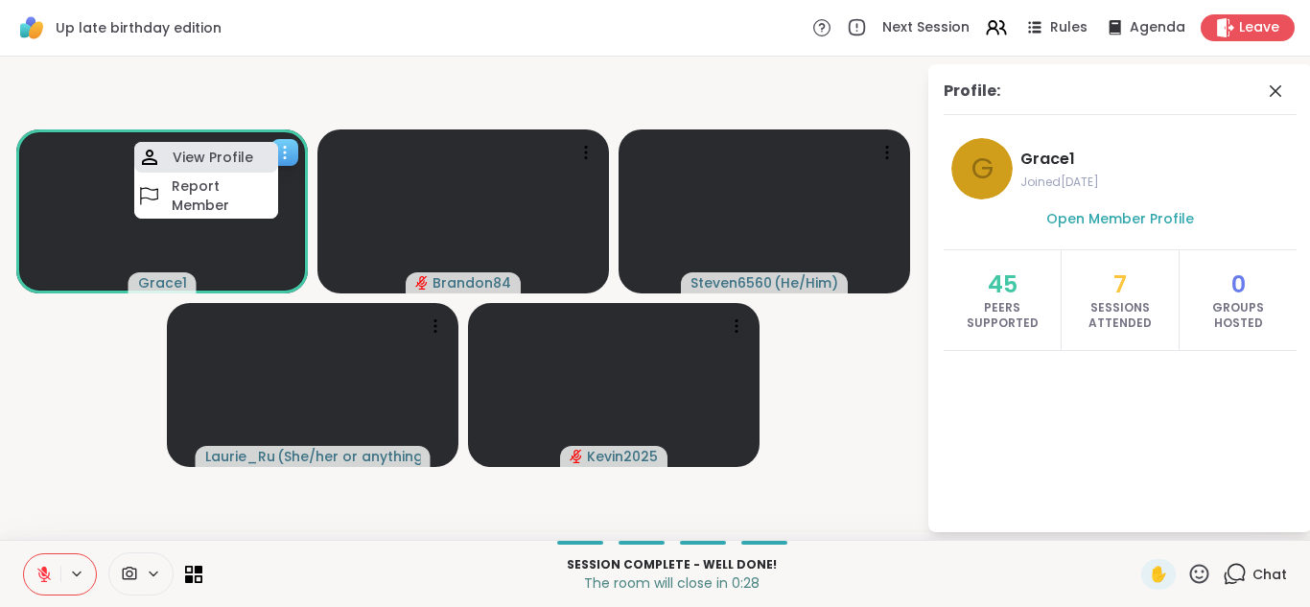
click at [232, 161] on h4 "View Profile" at bounding box center [213, 157] width 81 height 19
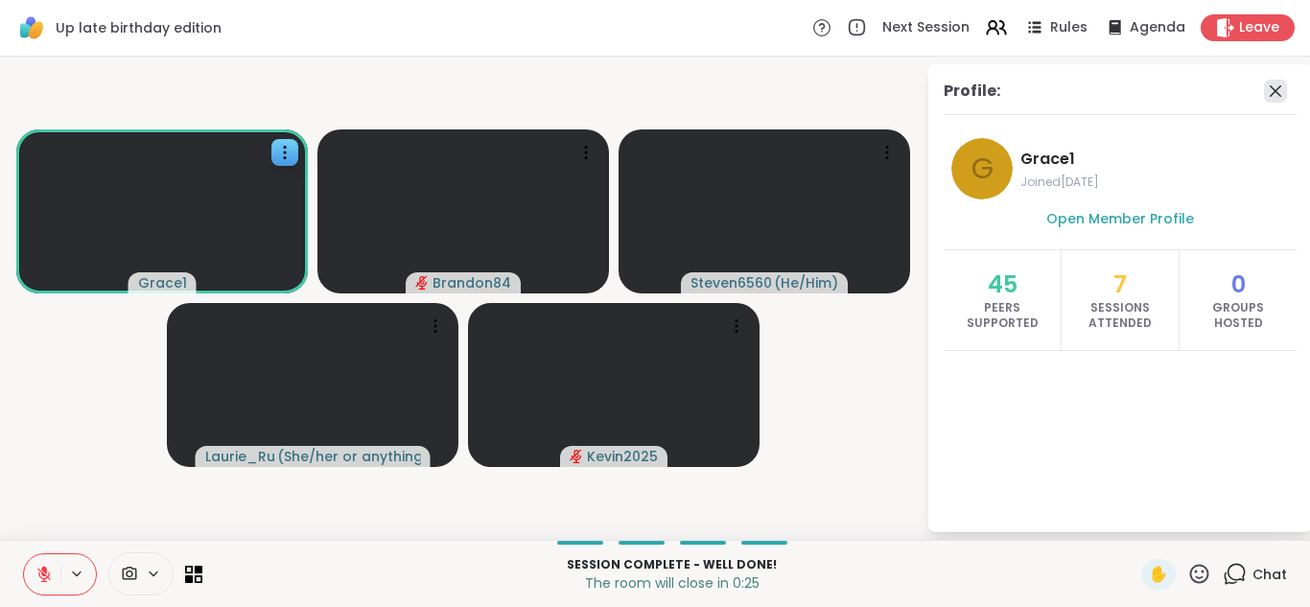
click at [1273, 93] on icon at bounding box center [1276, 91] width 12 height 12
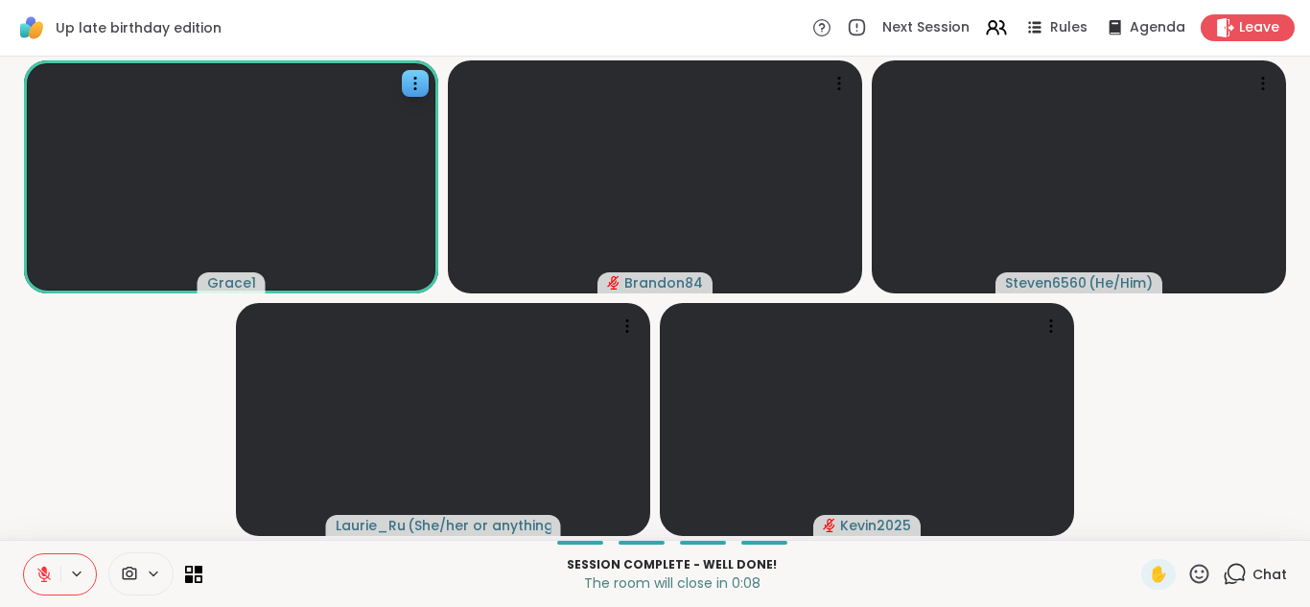
click at [45, 569] on icon at bounding box center [44, 570] width 6 height 8
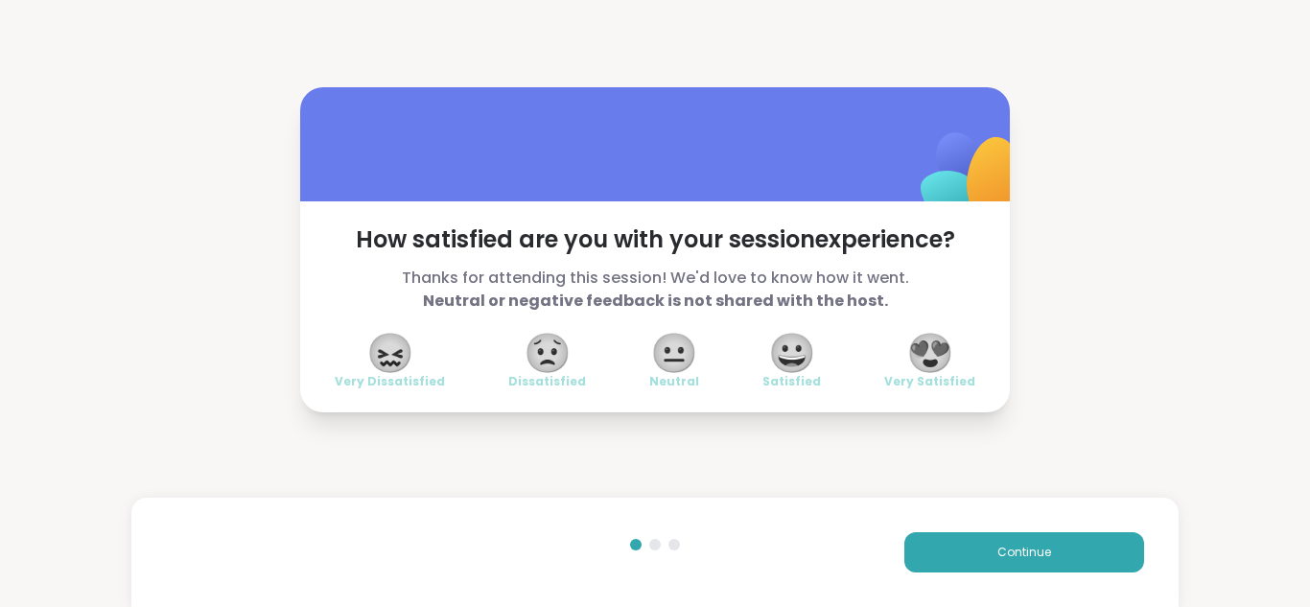
click at [916, 354] on span "😍" at bounding box center [930, 353] width 48 height 35
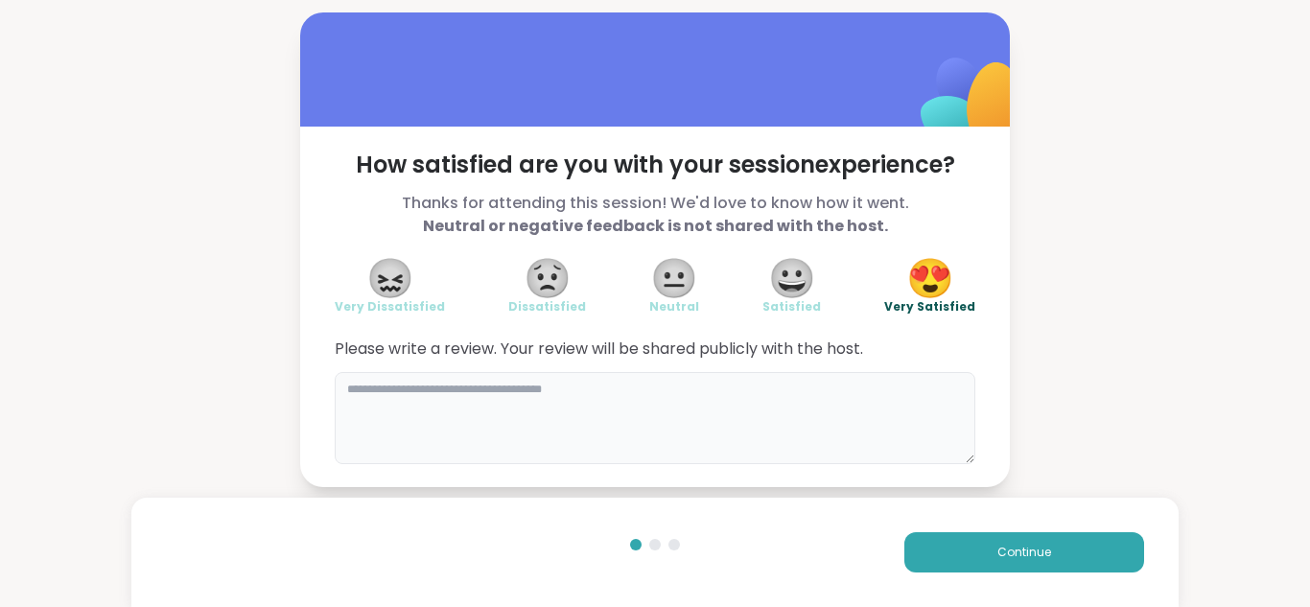
click at [639, 417] on textarea at bounding box center [655, 418] width 641 height 92
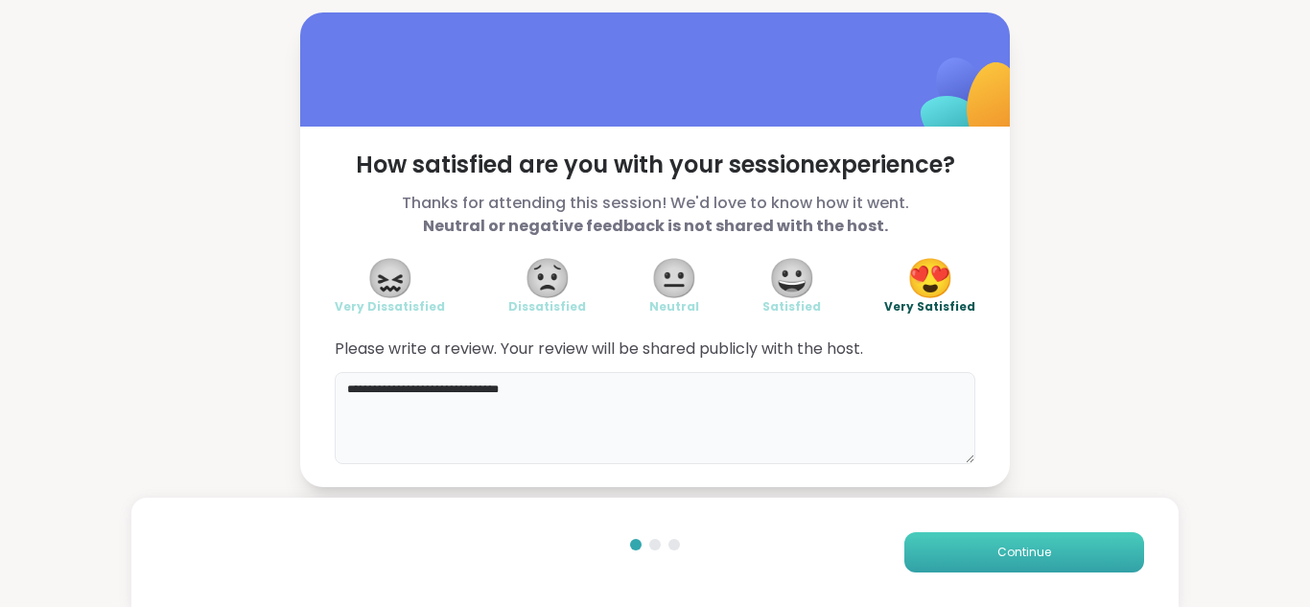
type textarea "**********"
click at [1019, 549] on span "Continue" at bounding box center [1024, 552] width 54 height 17
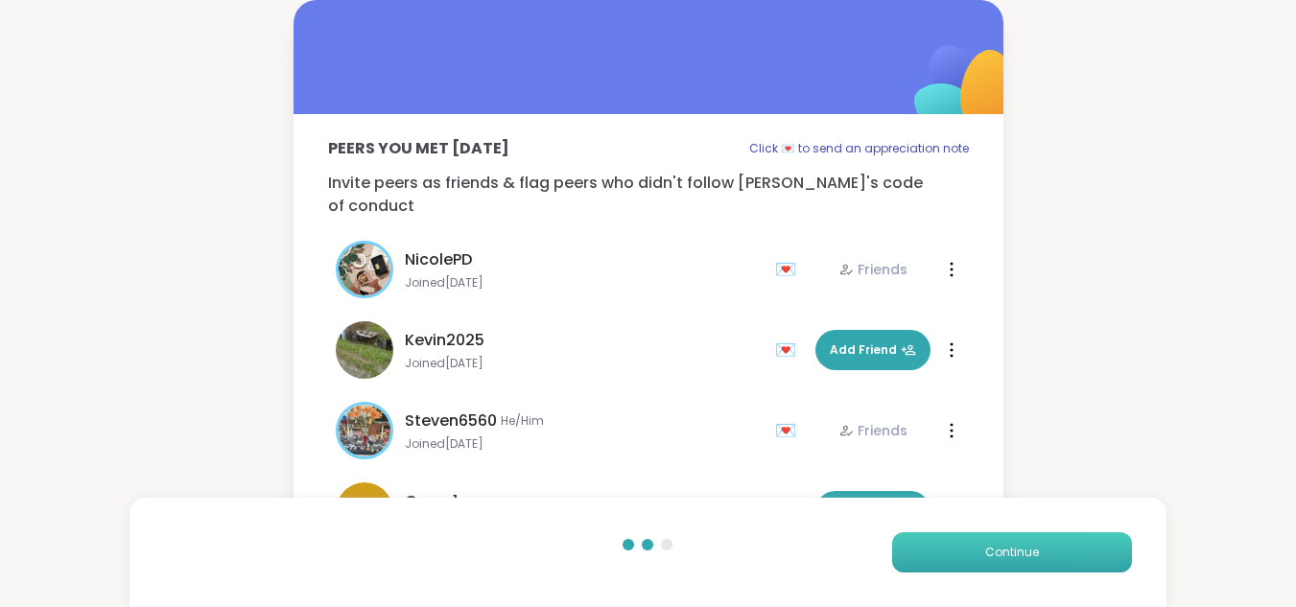
click at [1019, 549] on span "Continue" at bounding box center [1012, 552] width 54 height 17
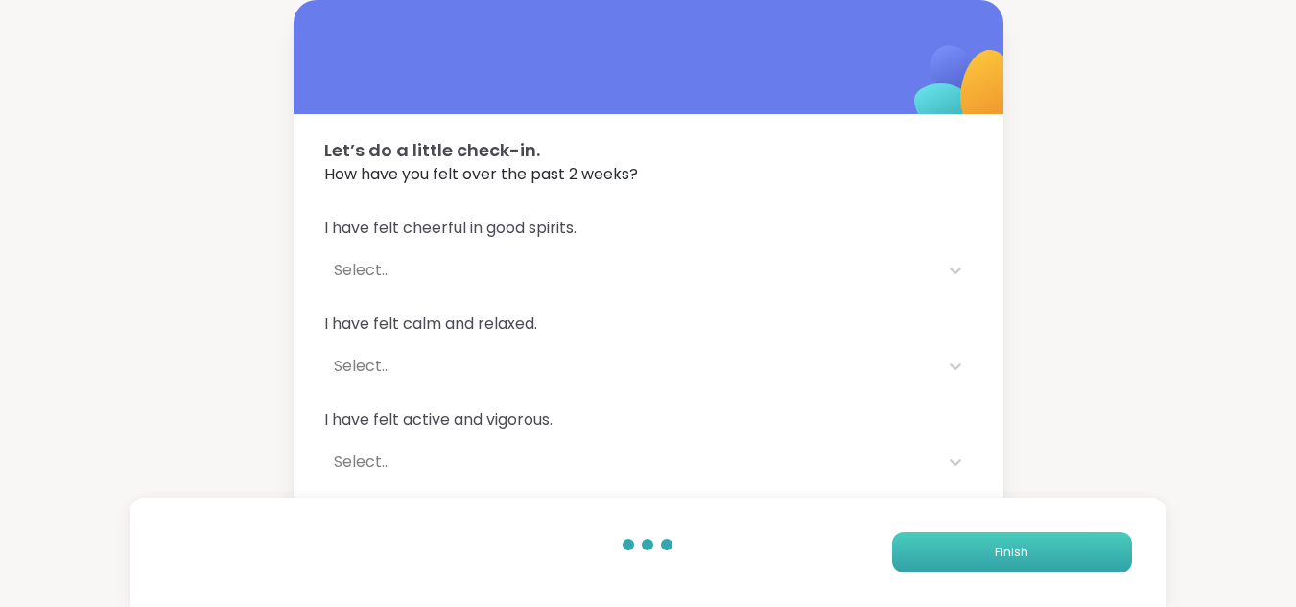
click at [1019, 549] on span "Finish" at bounding box center [1011, 552] width 34 height 17
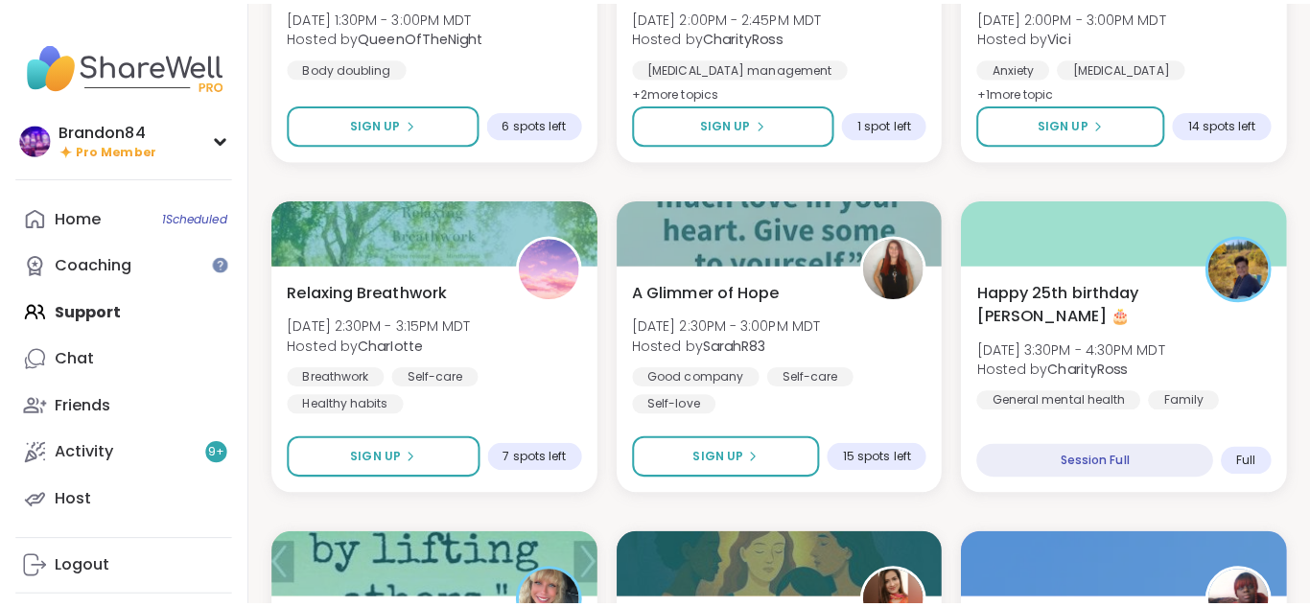
scroll to position [2470, 0]
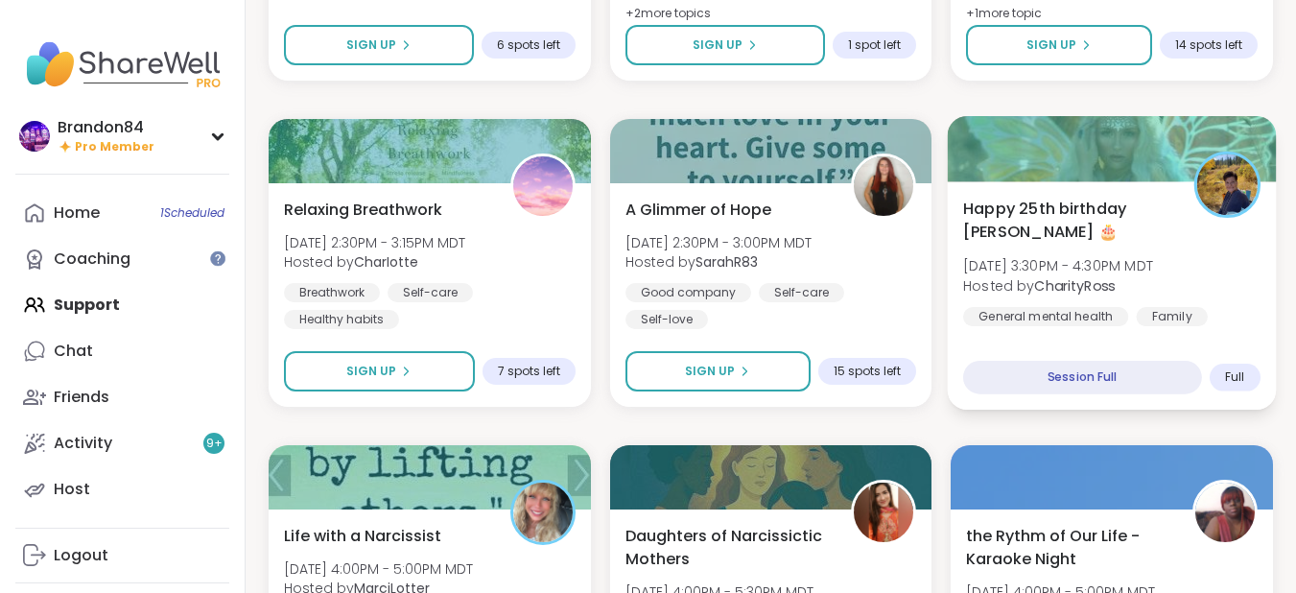
click at [1106, 246] on div "Happy 25th birthday Lyssa 🎂 [DATE] 3:30PM - 4:30PM MDT Hosted by CharityRoss Ge…" at bounding box center [1111, 261] width 297 height 129
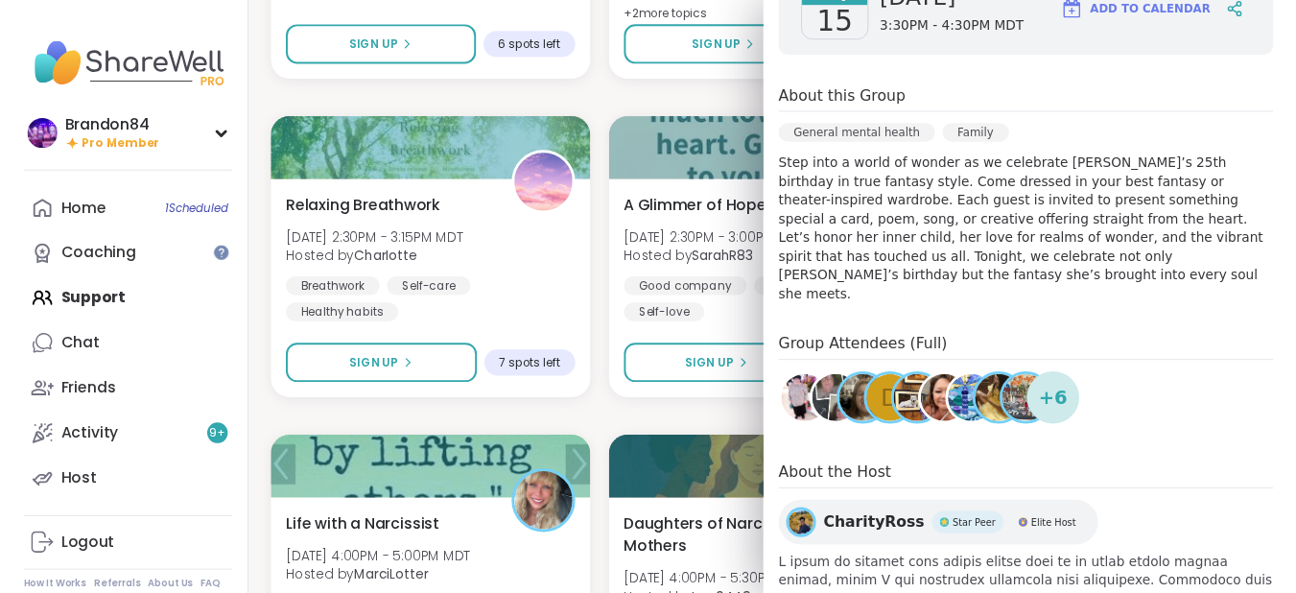
scroll to position [359, 0]
